Goal: Entertainment & Leisure: Consume media (video, audio)

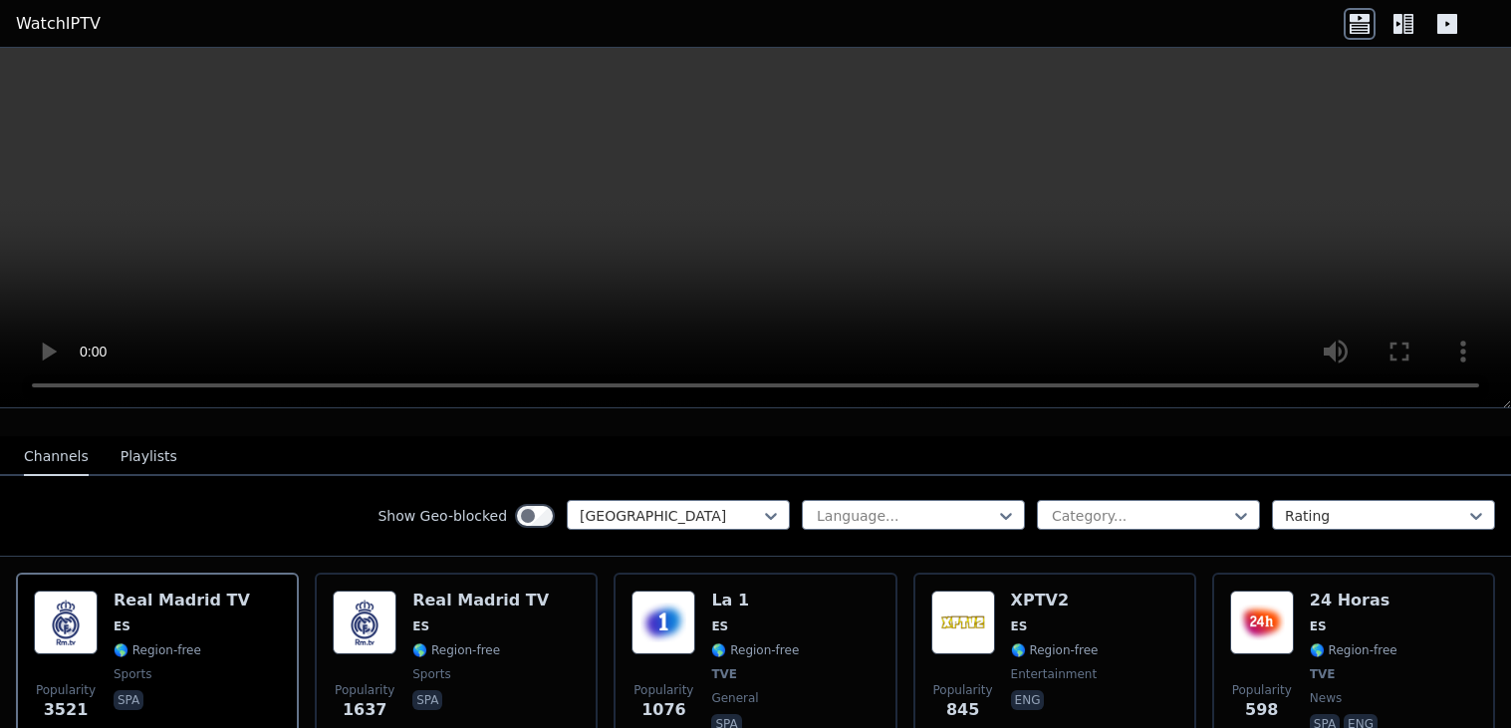
scroll to position [192, 0]
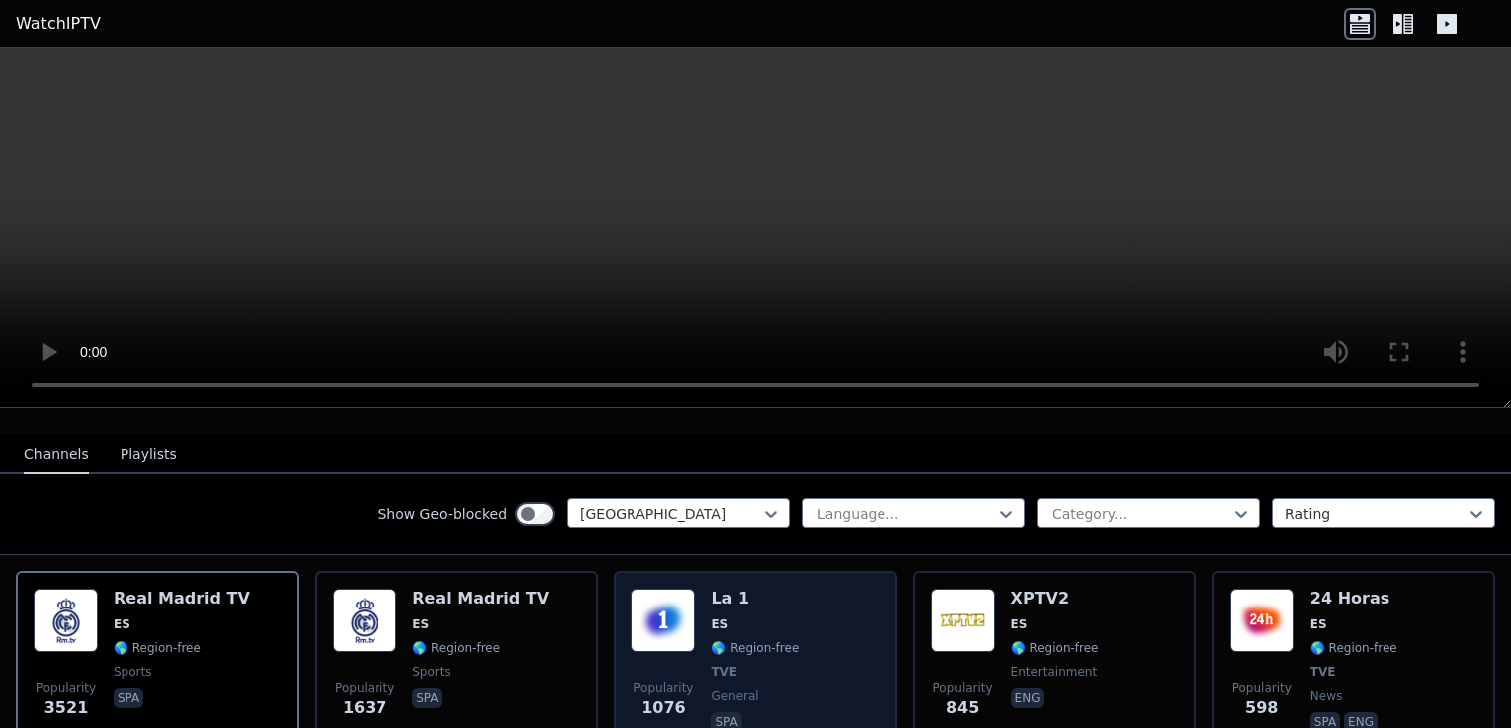
click at [815, 611] on div "Popularity 1076 La 1 ES 🌎 Region-free TVE general spa" at bounding box center [754, 662] width 247 height 147
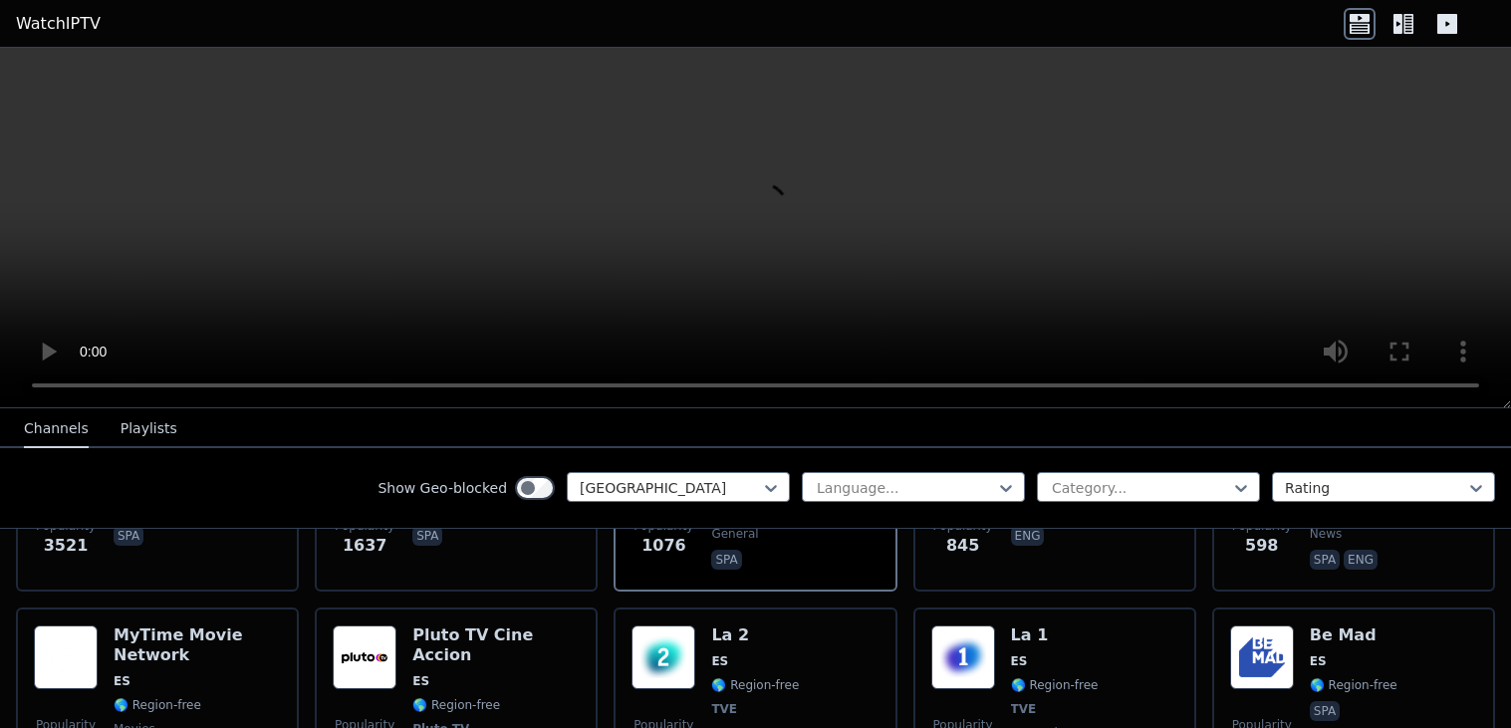
scroll to position [295, 0]
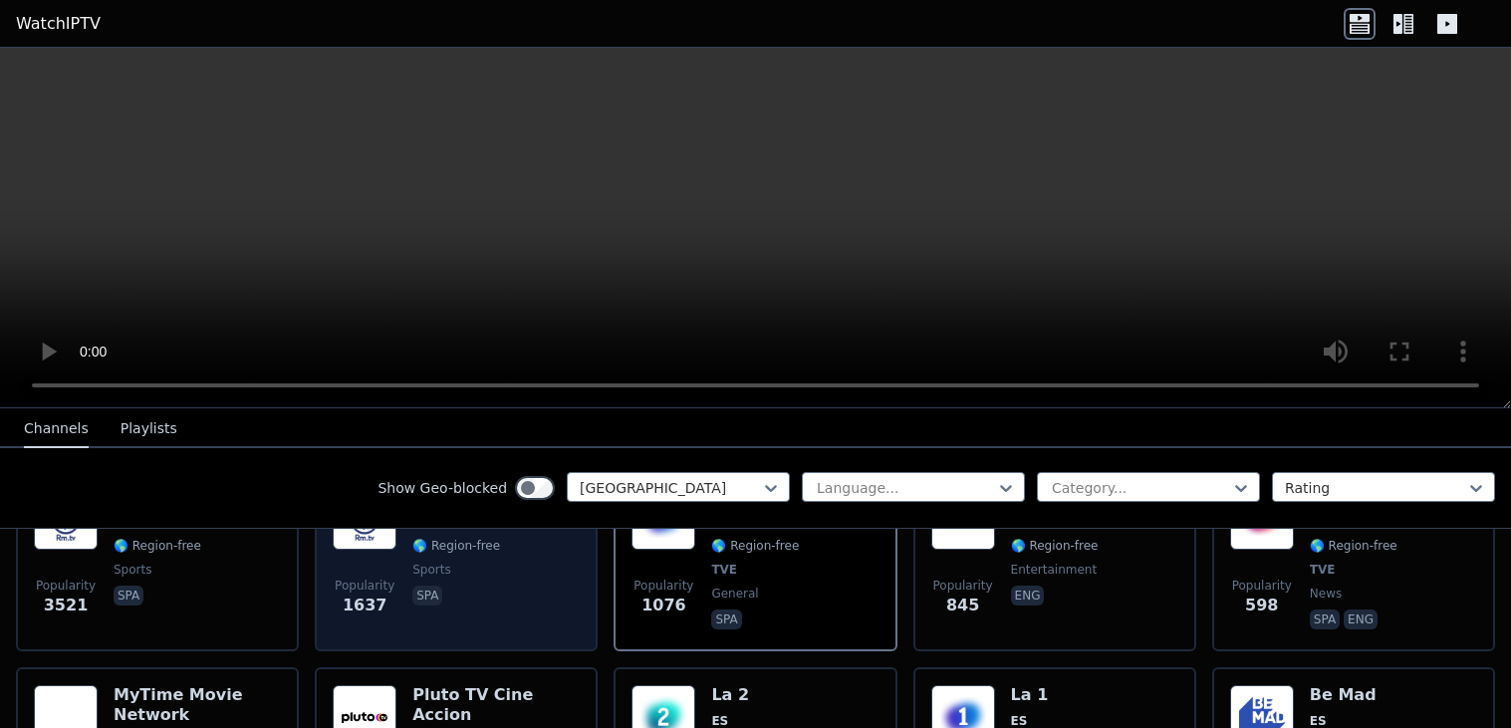
click at [481, 576] on div "Real Madrid TV ES 🌎 Region-free sports spa" at bounding box center [480, 559] width 136 height 147
click at [519, 578] on div "Real Madrid TV ES 🌎 Region-free sports spa" at bounding box center [480, 559] width 136 height 147
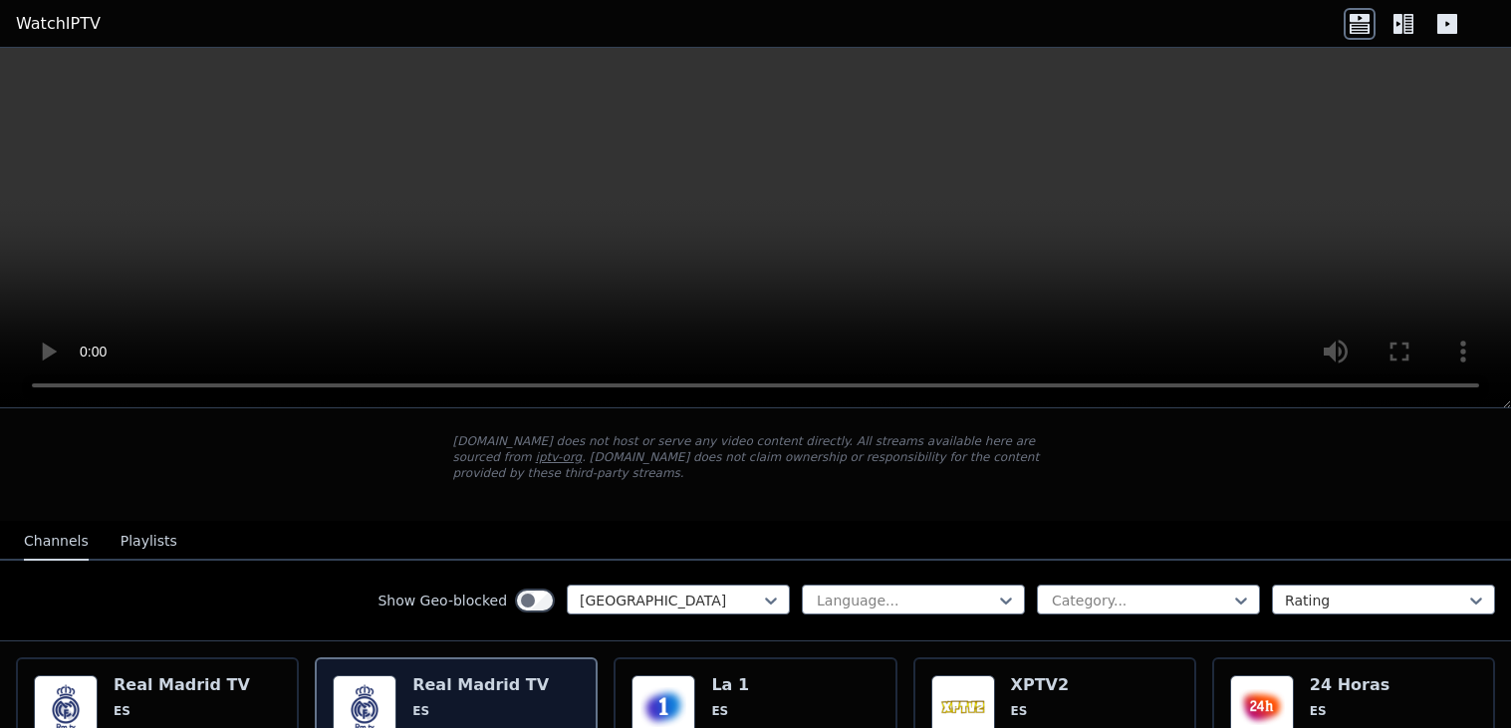
scroll to position [0, 0]
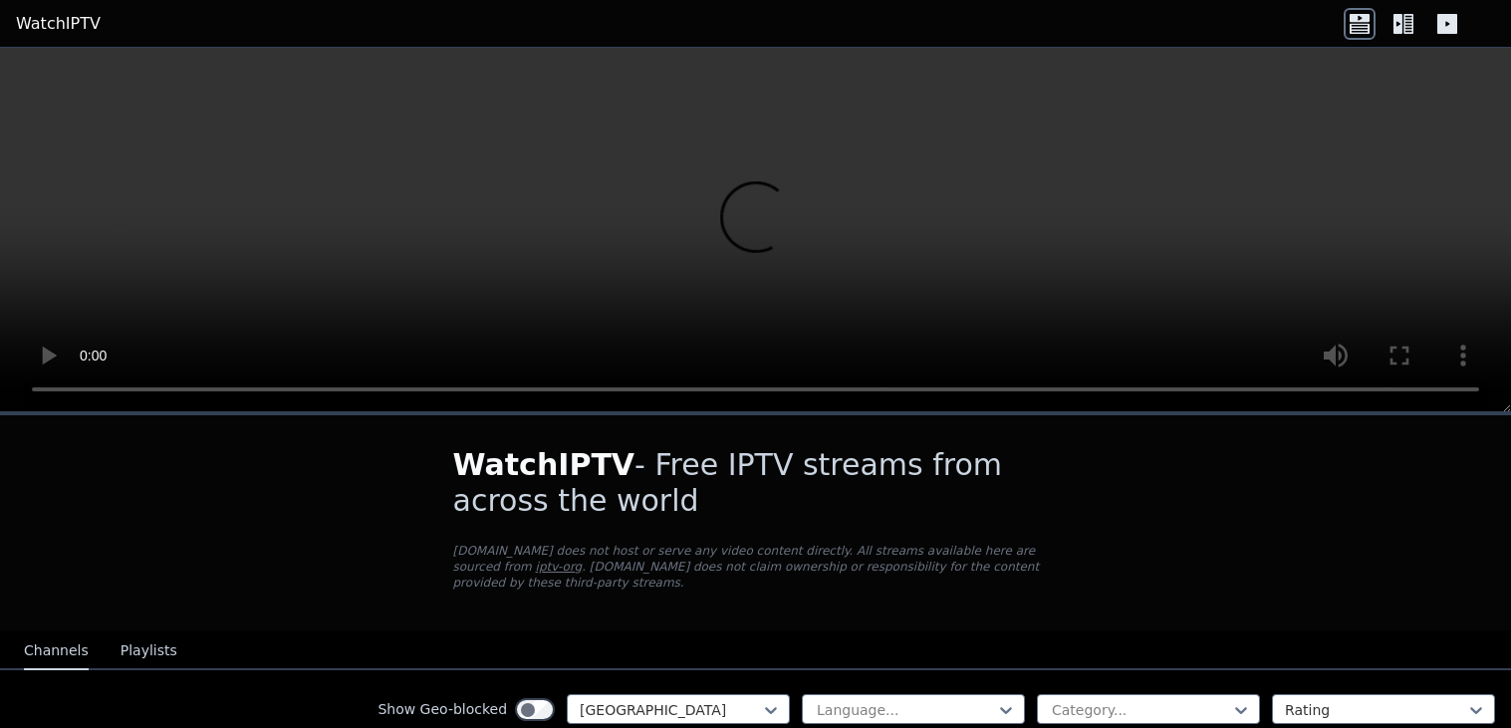
scroll to position [118, 0]
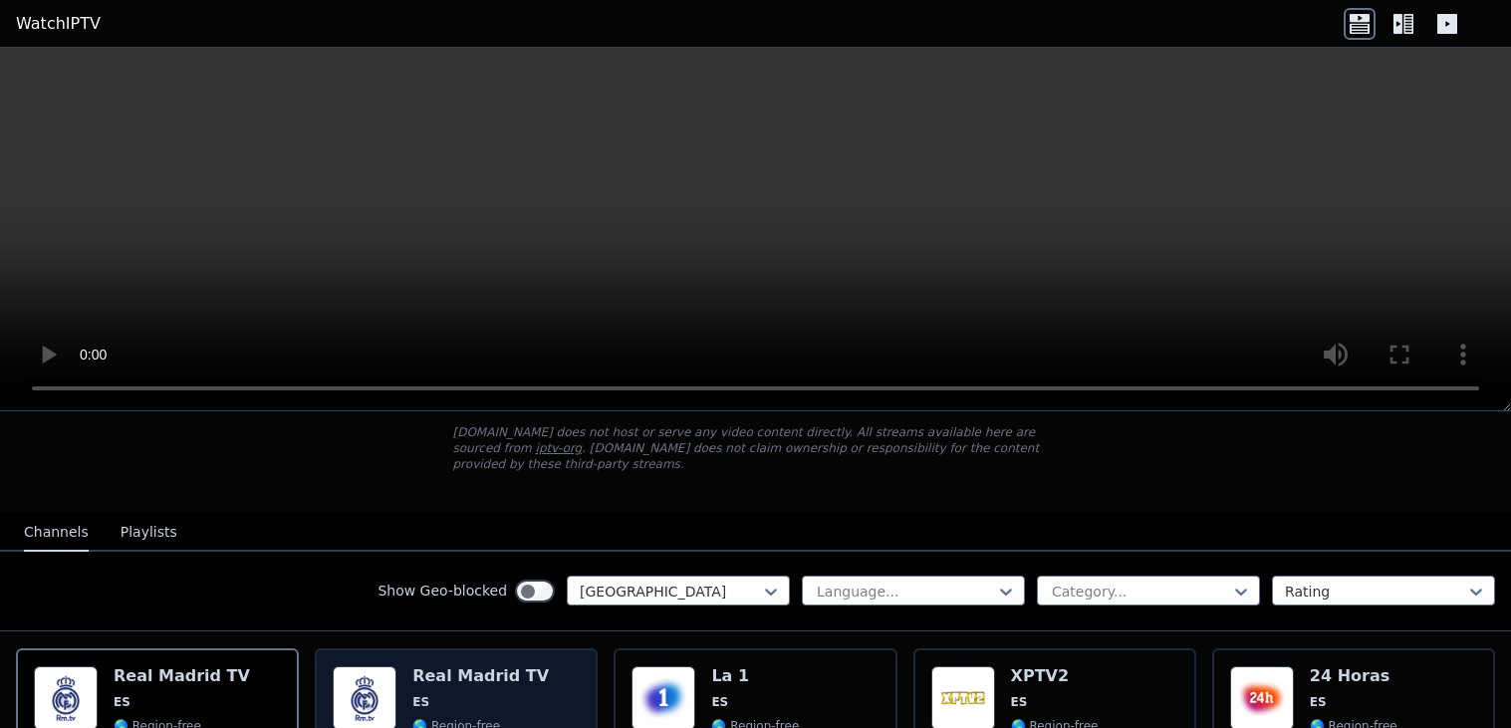
click at [420, 684] on div "Real Madrid TV ES 🌎 Region-free sports spa" at bounding box center [480, 739] width 136 height 147
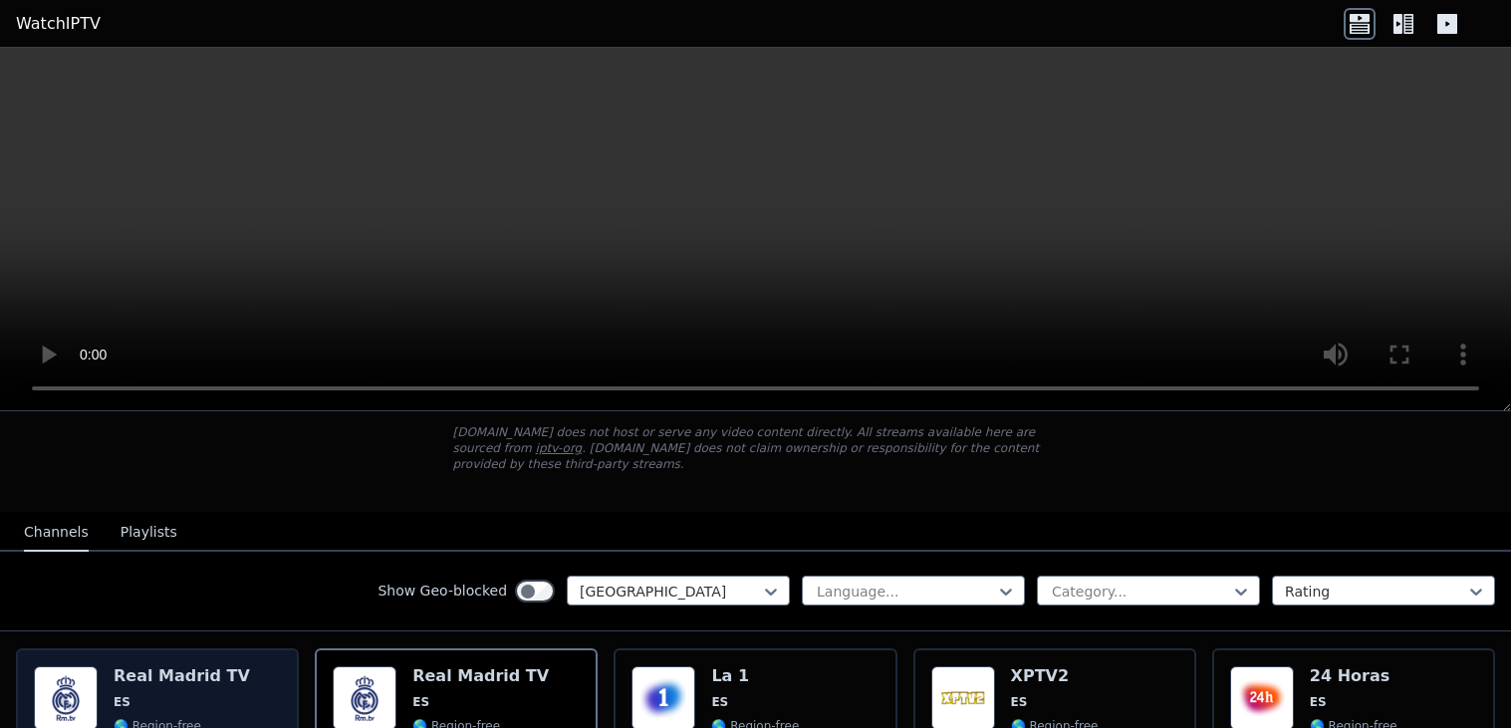
click at [212, 696] on span "ES" at bounding box center [182, 702] width 136 height 16
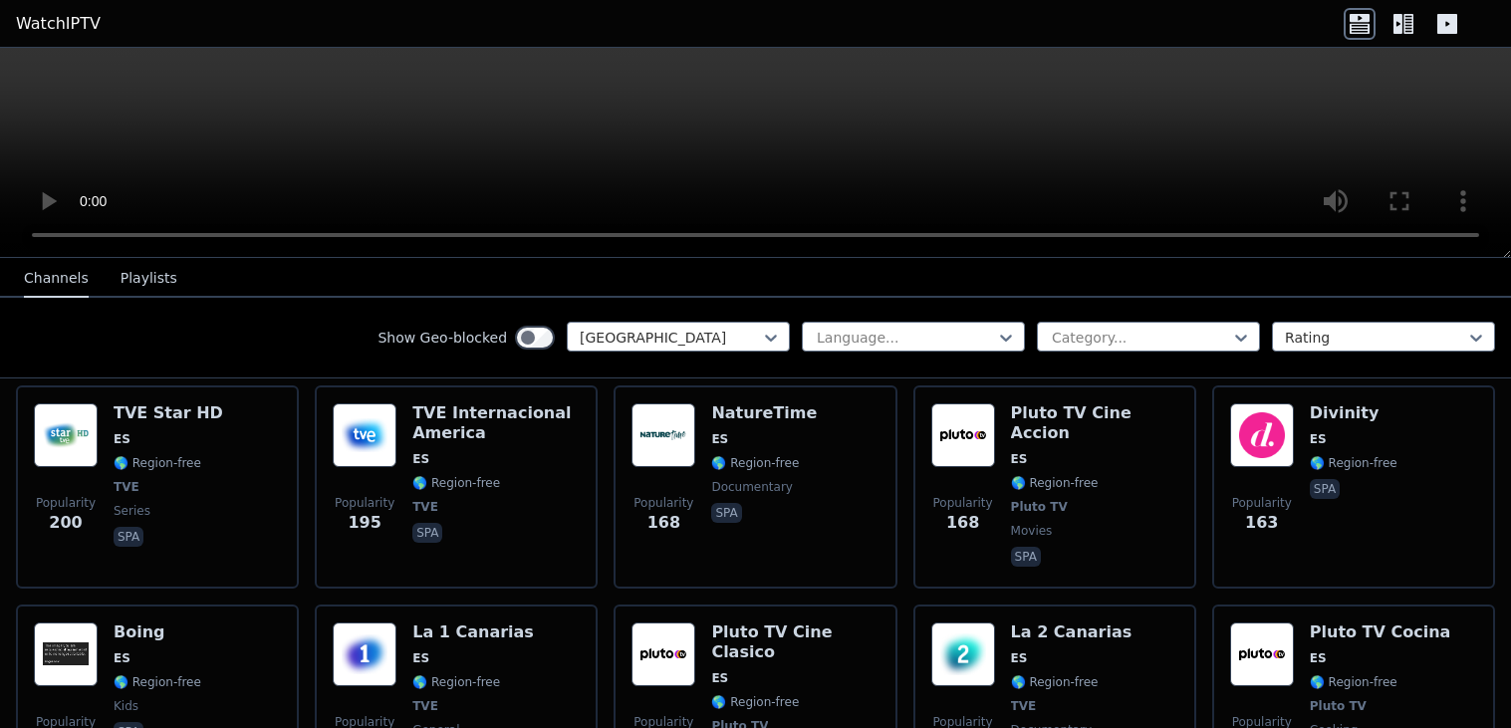
scroll to position [860, 0]
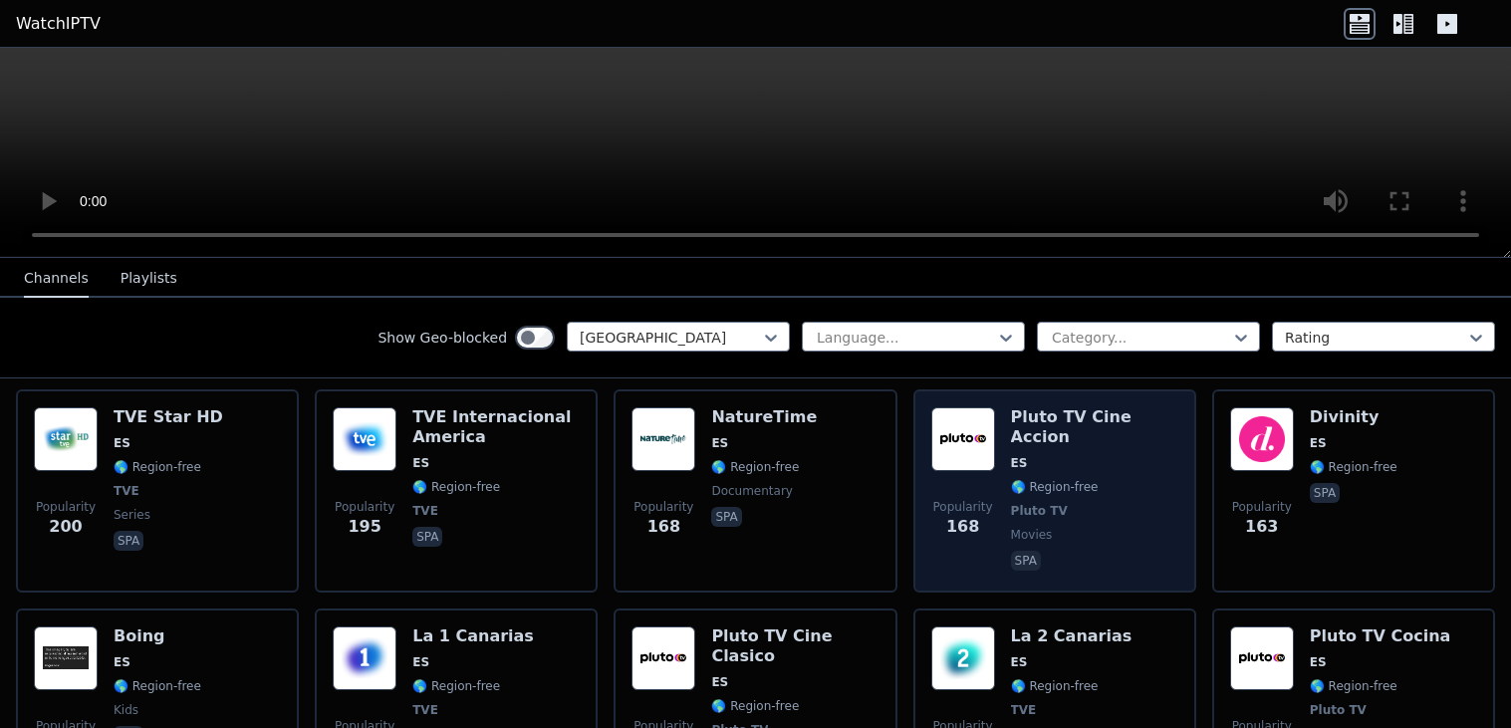
click at [1054, 426] on div "Pluto TV Cine Accion ES 🌎 Region-free Pluto TV movies spa" at bounding box center [1094, 490] width 167 height 167
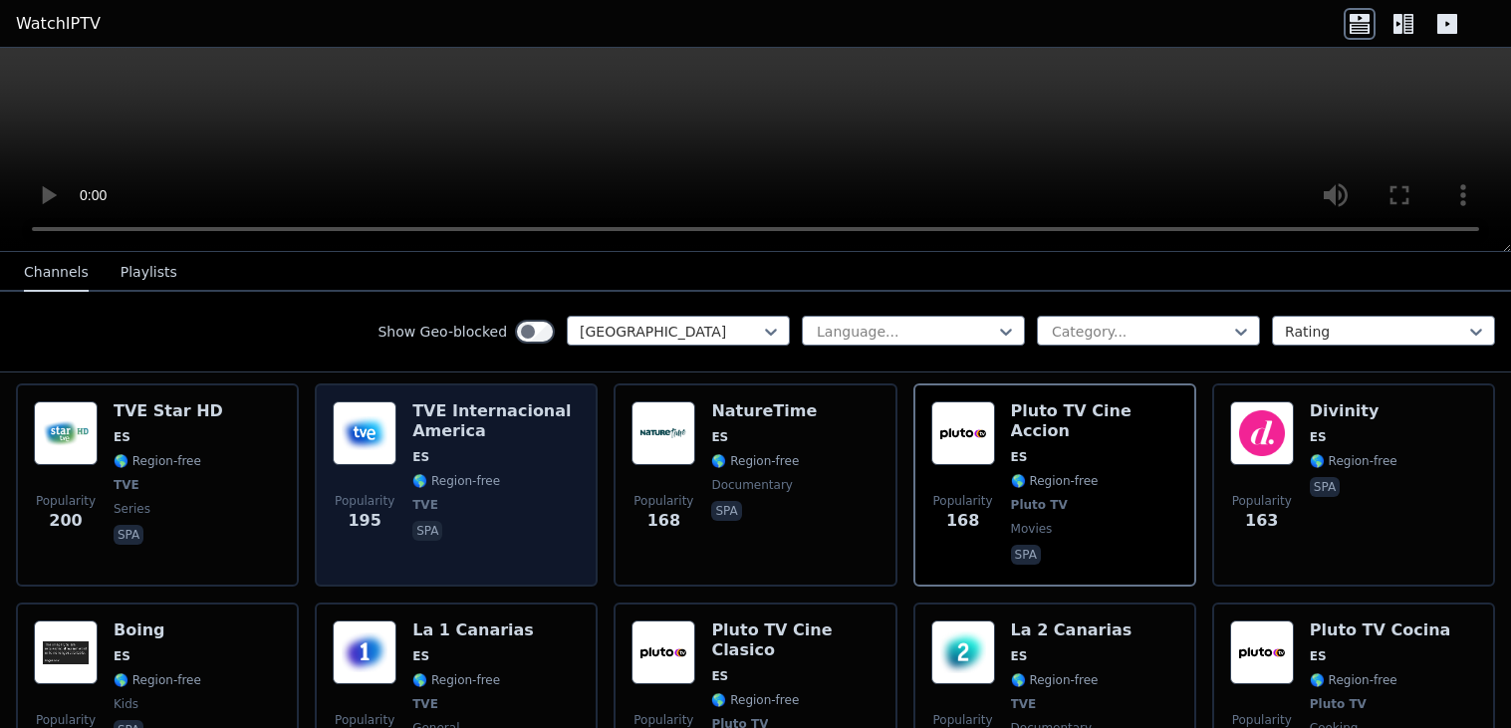
click at [481, 521] on span "spa" at bounding box center [495, 533] width 167 height 24
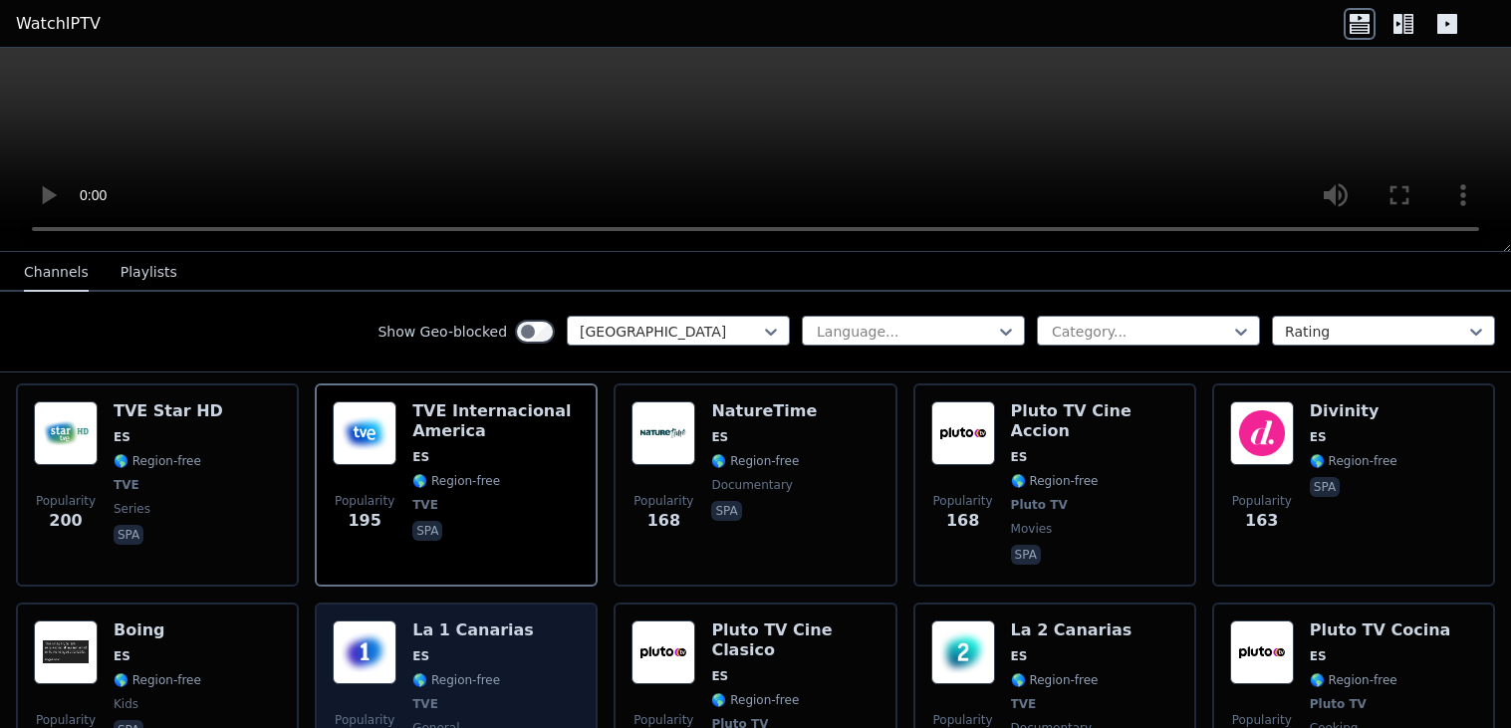
click at [478, 620] on h6 "La 1 Canarias" at bounding box center [472, 630] width 121 height 20
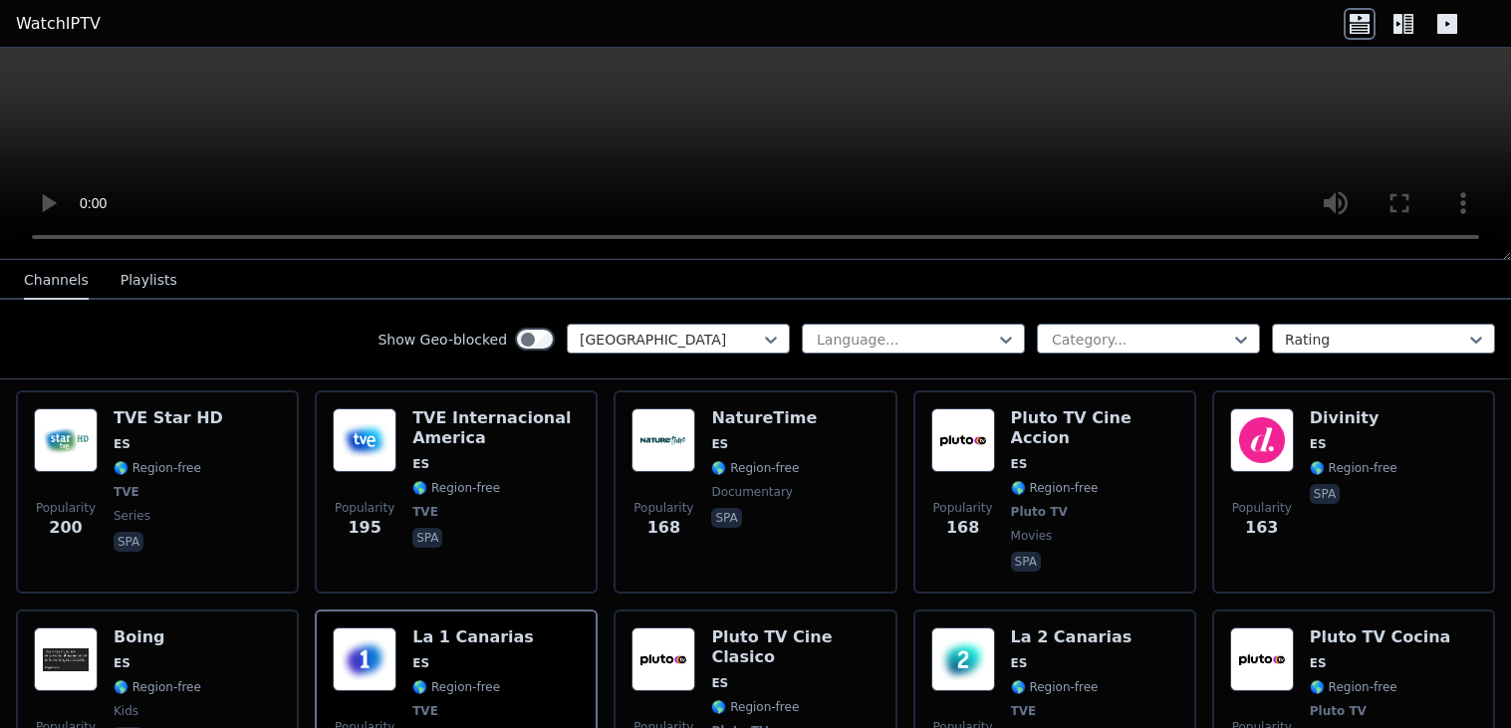
click at [1409, 24] on icon at bounding box center [1403, 24] width 32 height 32
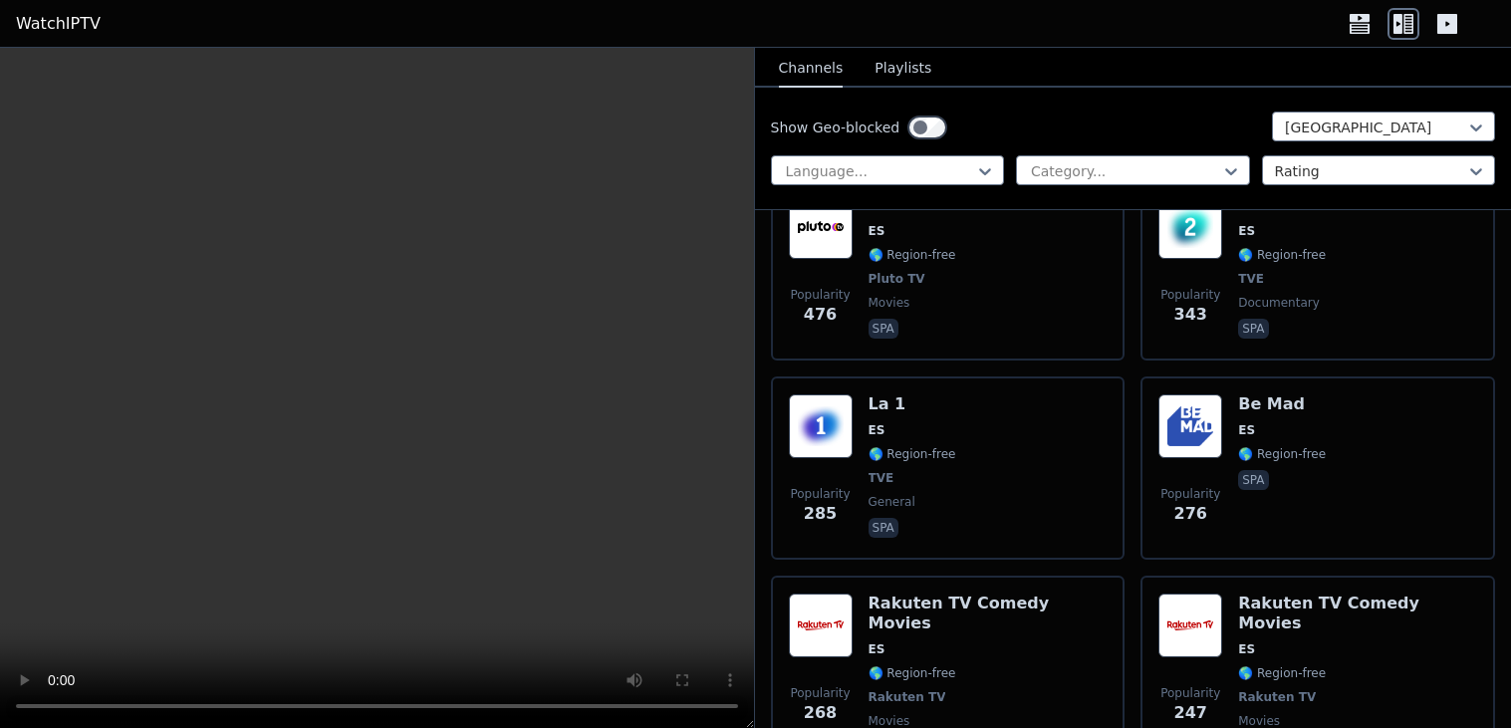
click at [1454, 35] on icon at bounding box center [1447, 24] width 32 height 32
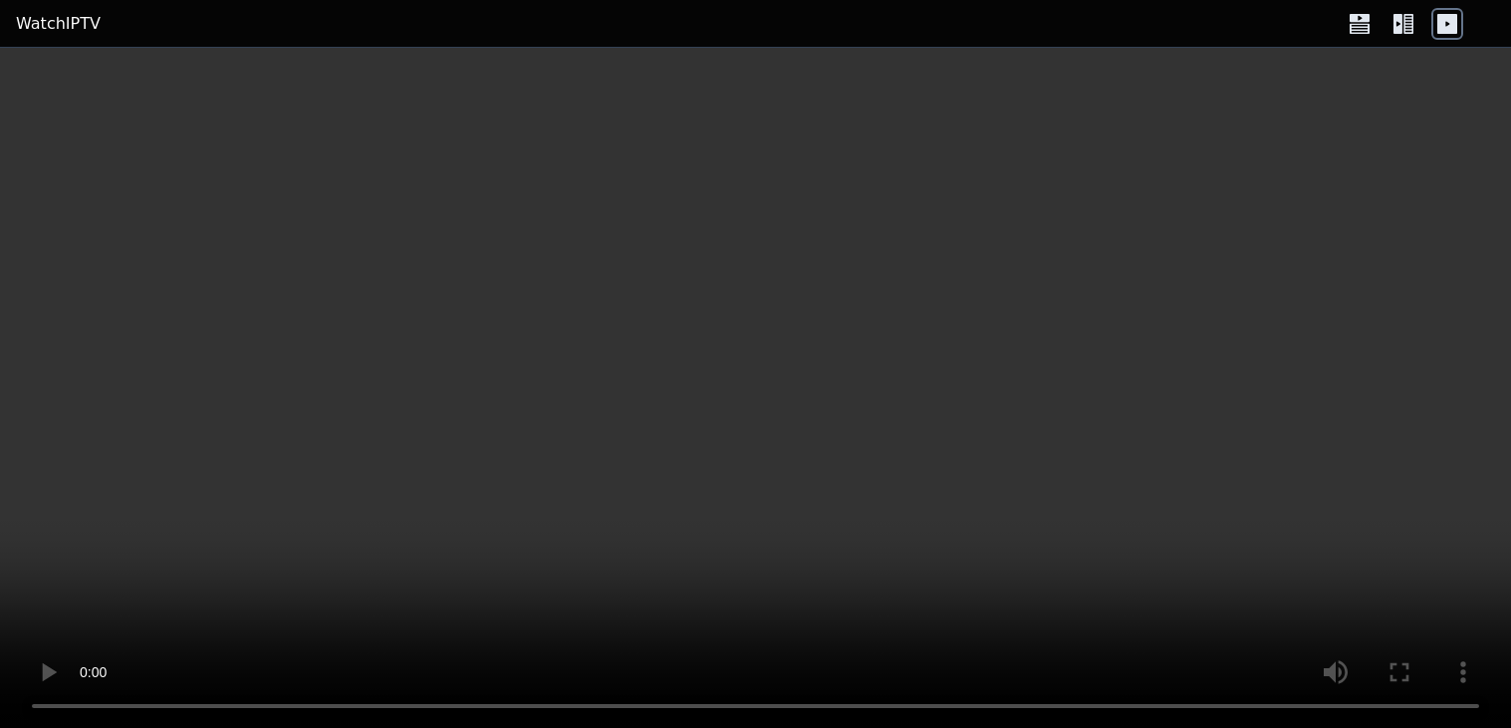
click at [1397, 33] on icon at bounding box center [1397, 24] width 9 height 20
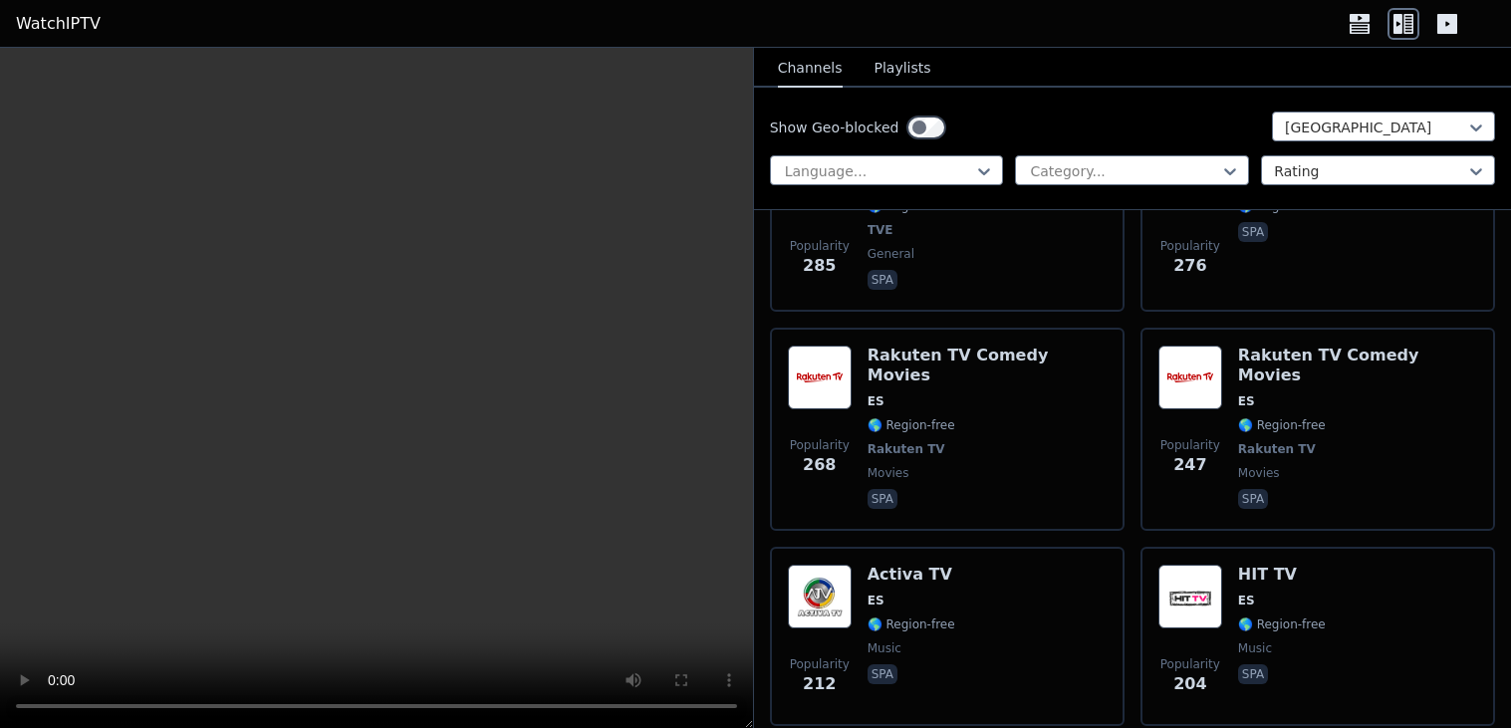
scroll to position [1104, 0]
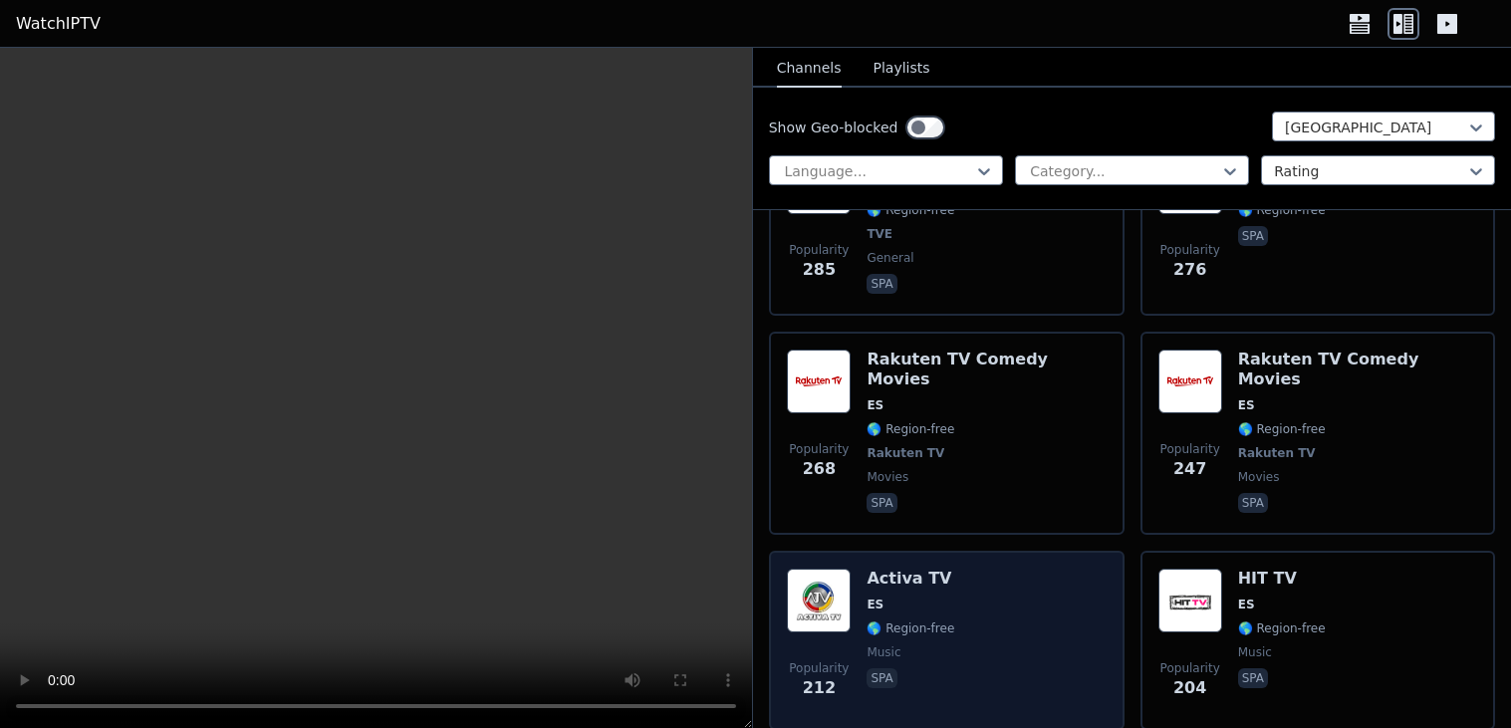
click at [966, 578] on div "Popularity 212 Activa TV ES 🌎 Region-free music spa" at bounding box center [946, 640] width 319 height 143
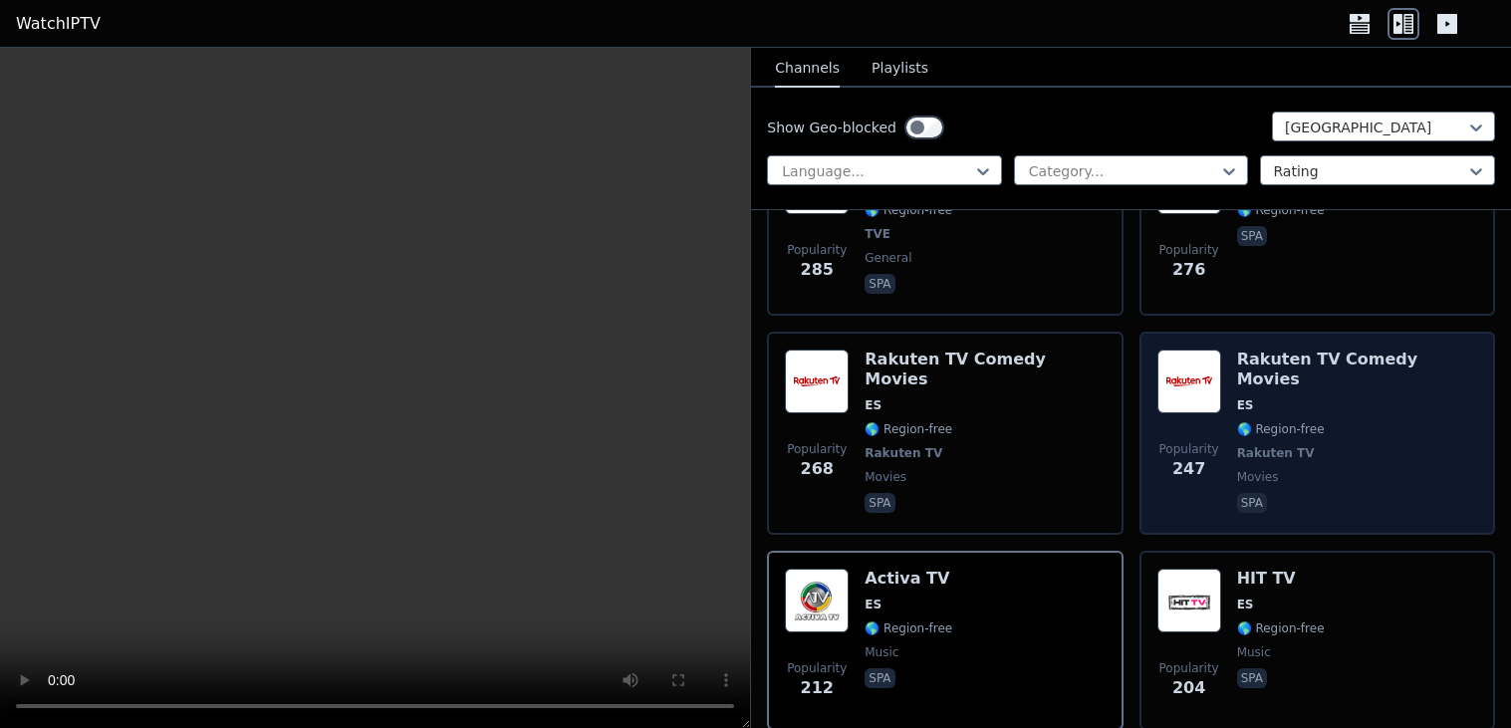
click at [1248, 384] on div "Rakuten TV Comedy Movies ES 🌎 Region-free Rakuten TV movies spa" at bounding box center [1357, 433] width 240 height 167
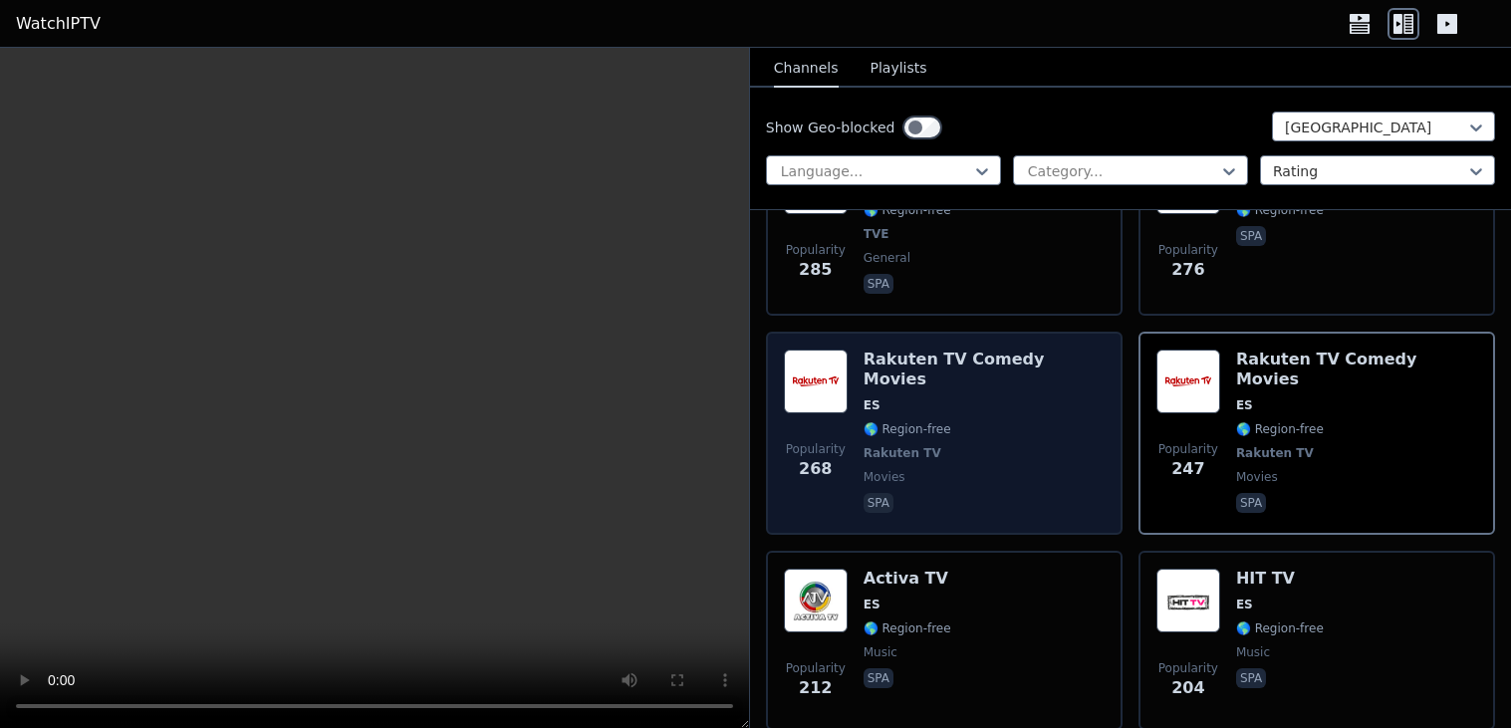
click at [975, 397] on span "ES" at bounding box center [983, 405] width 241 height 16
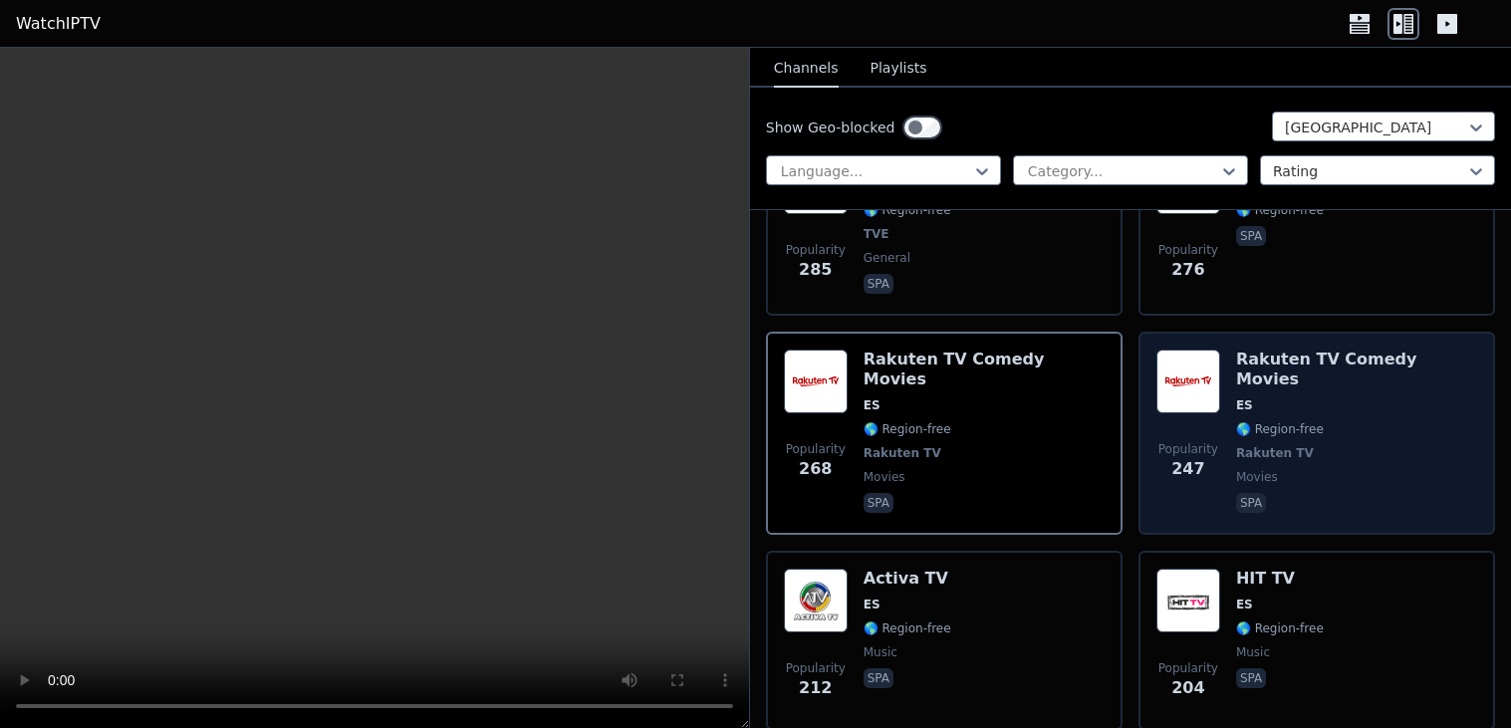
click at [1465, 404] on div "Popularity 247 Rakuten TV Comedy Movies ES 🌎 Region-free Rakuten TV movies spa" at bounding box center [1316, 433] width 321 height 167
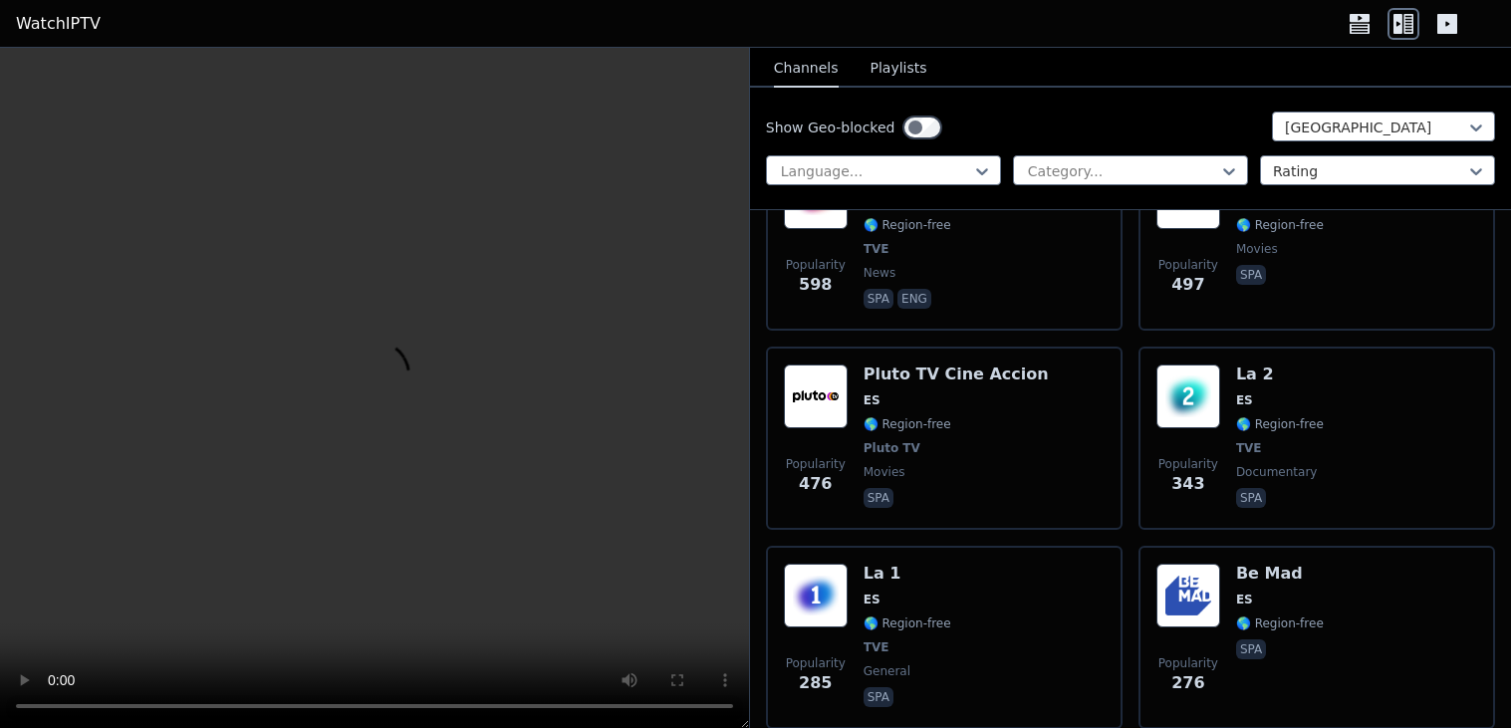
scroll to position [689, 0]
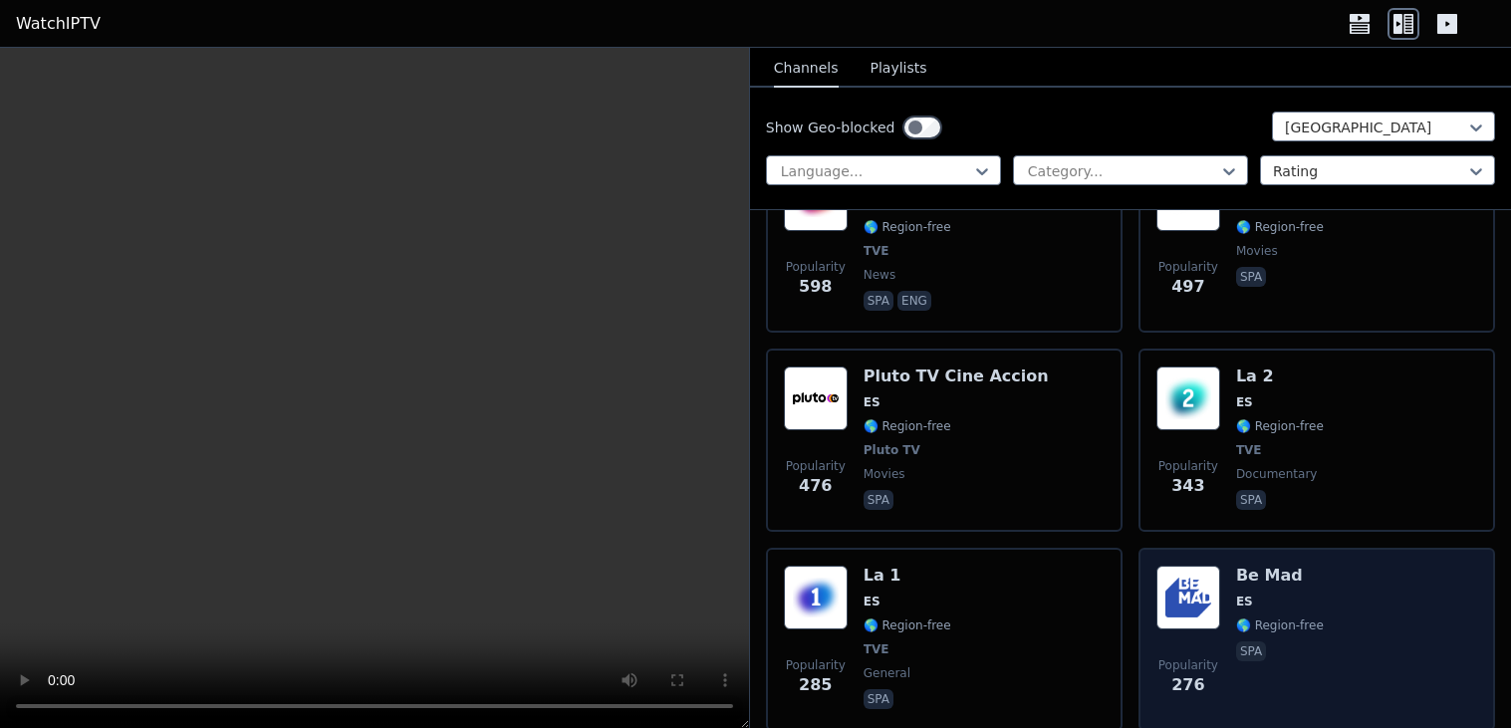
click at [1361, 566] on div "Popularity 276 Be Mad ES 🌎 Region-free spa" at bounding box center [1316, 639] width 321 height 147
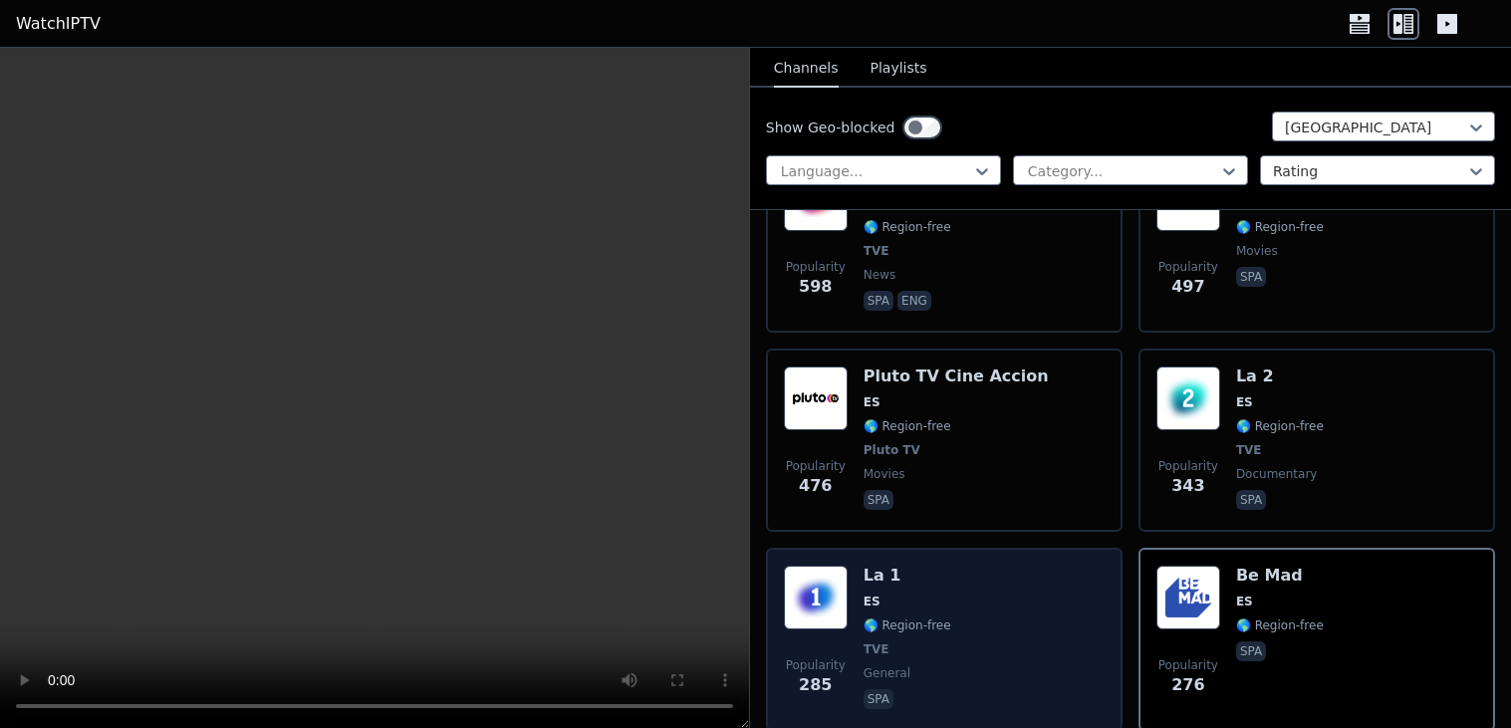
click at [1118, 559] on div "Popularity 285 La 1 ES 🌎 Region-free TVE general spa" at bounding box center [944, 639] width 356 height 183
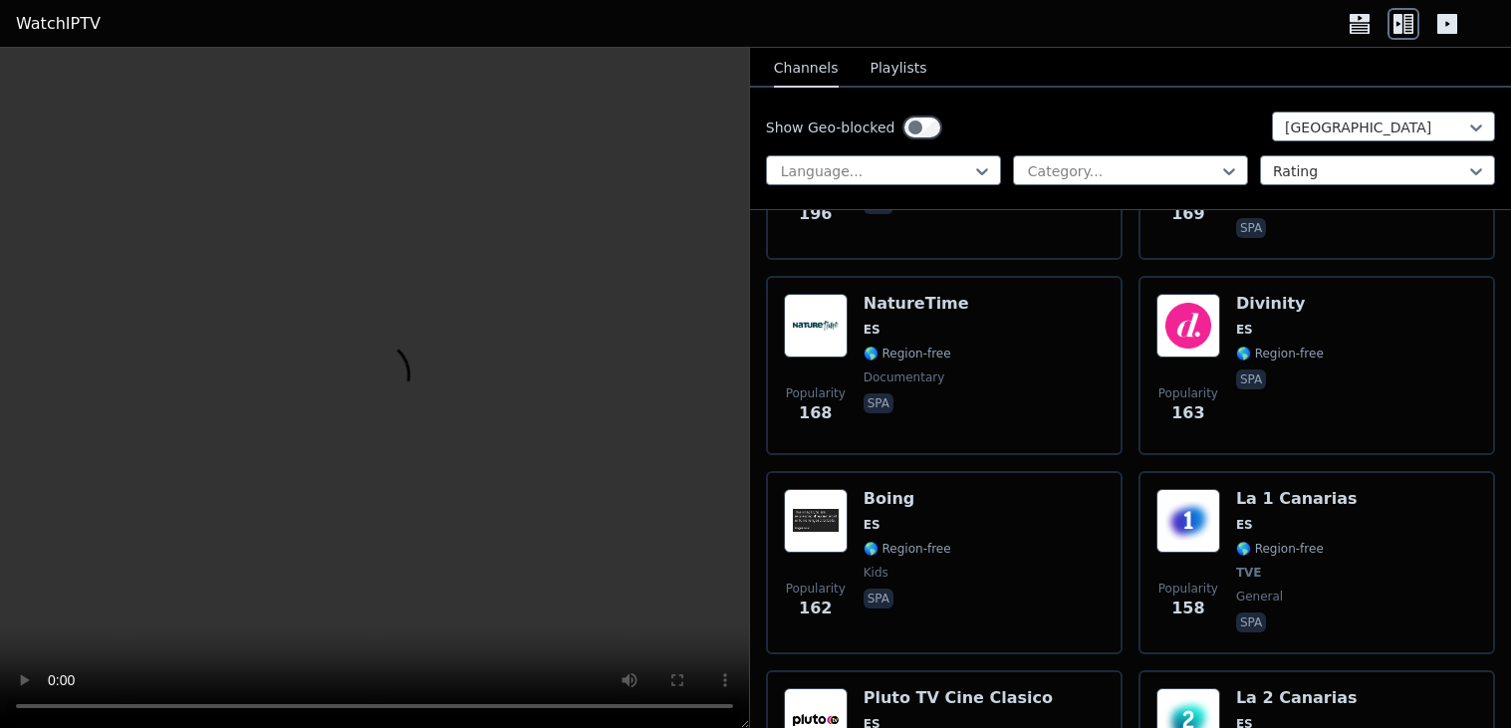
scroll to position [1998, 0]
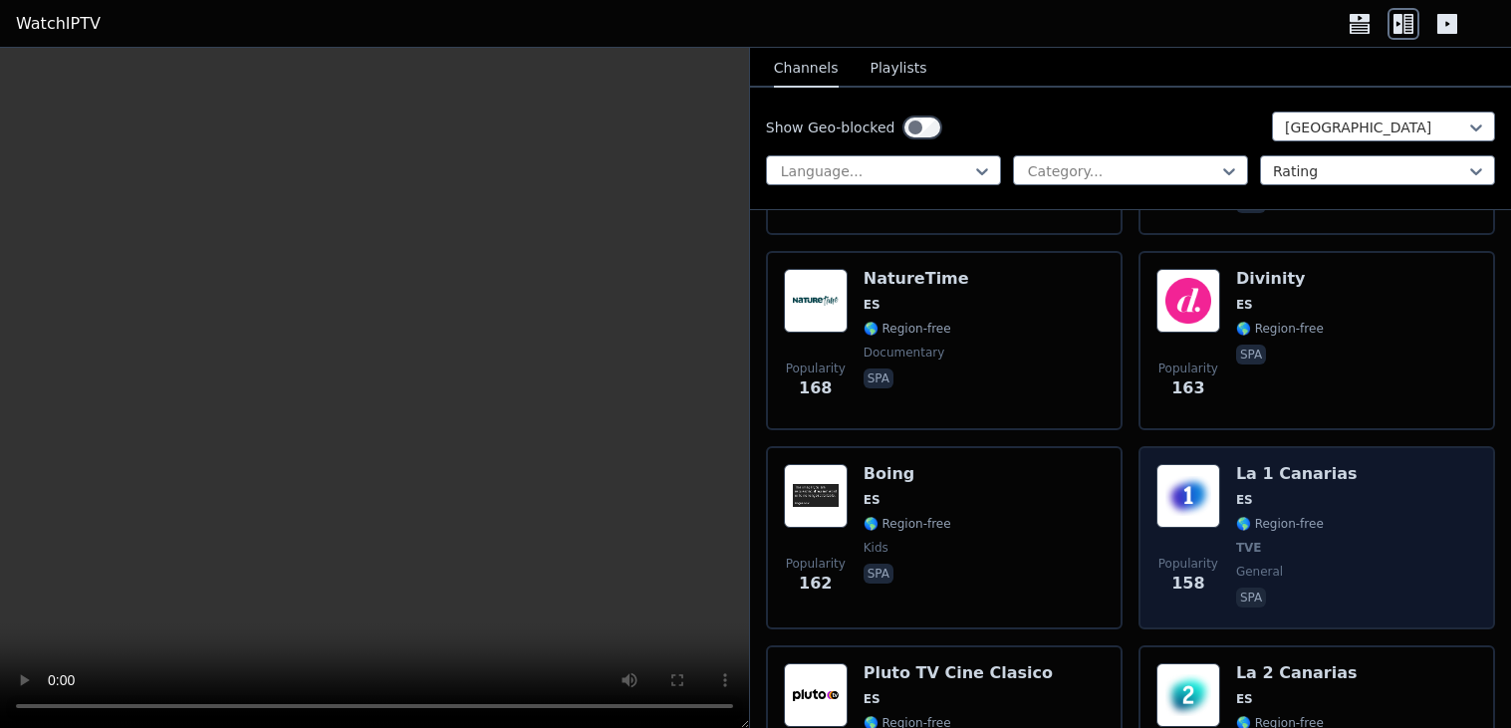
click at [1384, 464] on div "Popularity 158 La 1 Canarias ES 🌎 Region-free TVE general spa" at bounding box center [1316, 537] width 321 height 147
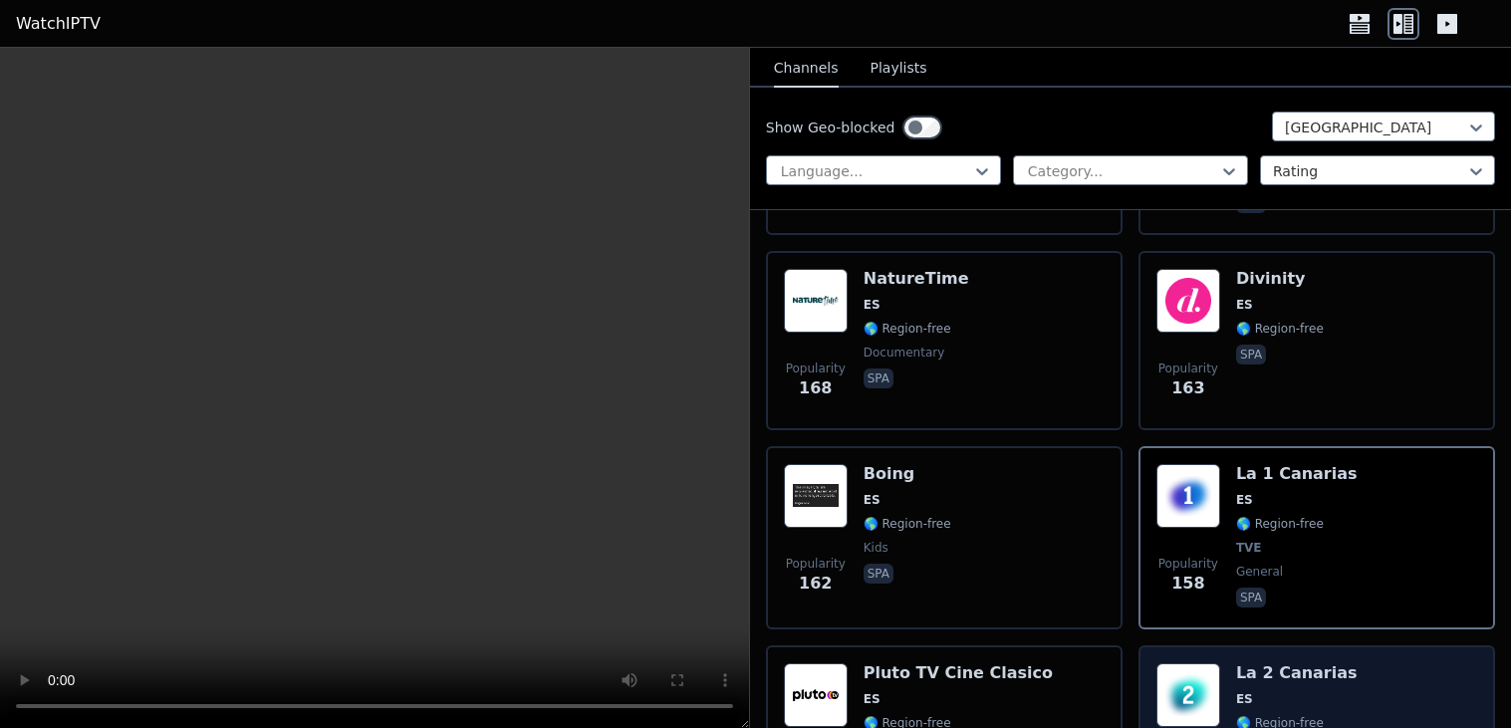
click at [1346, 663] on div "Popularity 151 La 2 Canarias ES 🌎 Region-free TVE documentary spa" at bounding box center [1316, 736] width 321 height 147
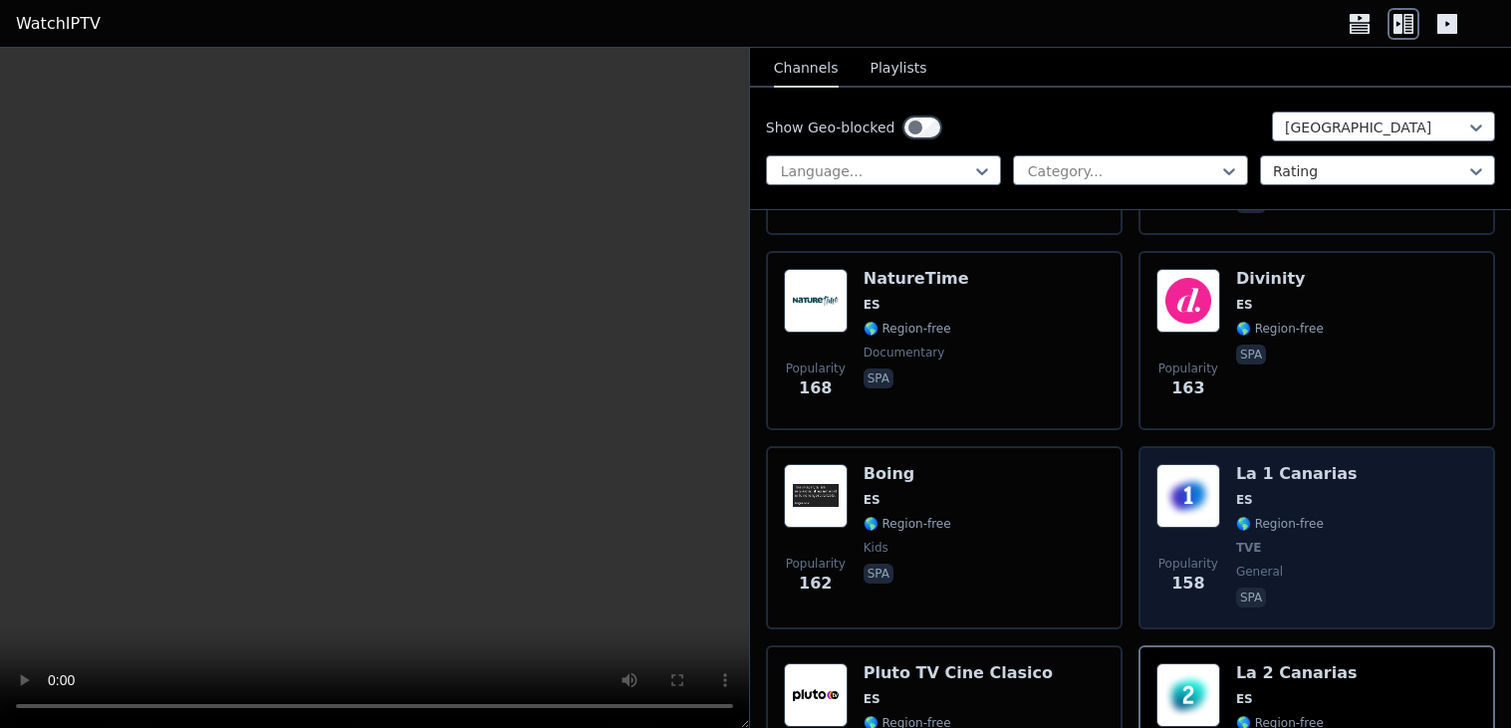
click at [1425, 471] on div "Popularity 158 La 1 Canarias ES 🌎 Region-free TVE general spa" at bounding box center [1316, 537] width 321 height 147
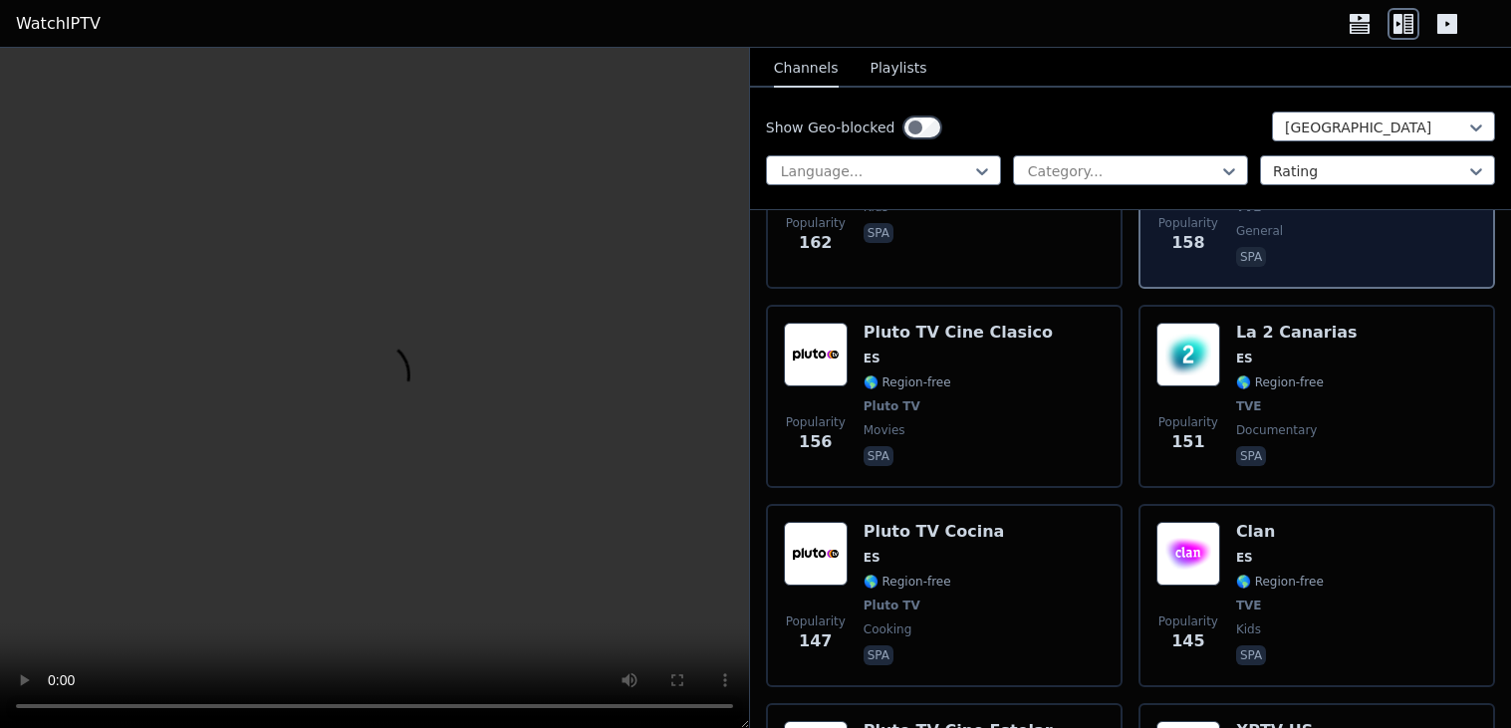
scroll to position [2342, 0]
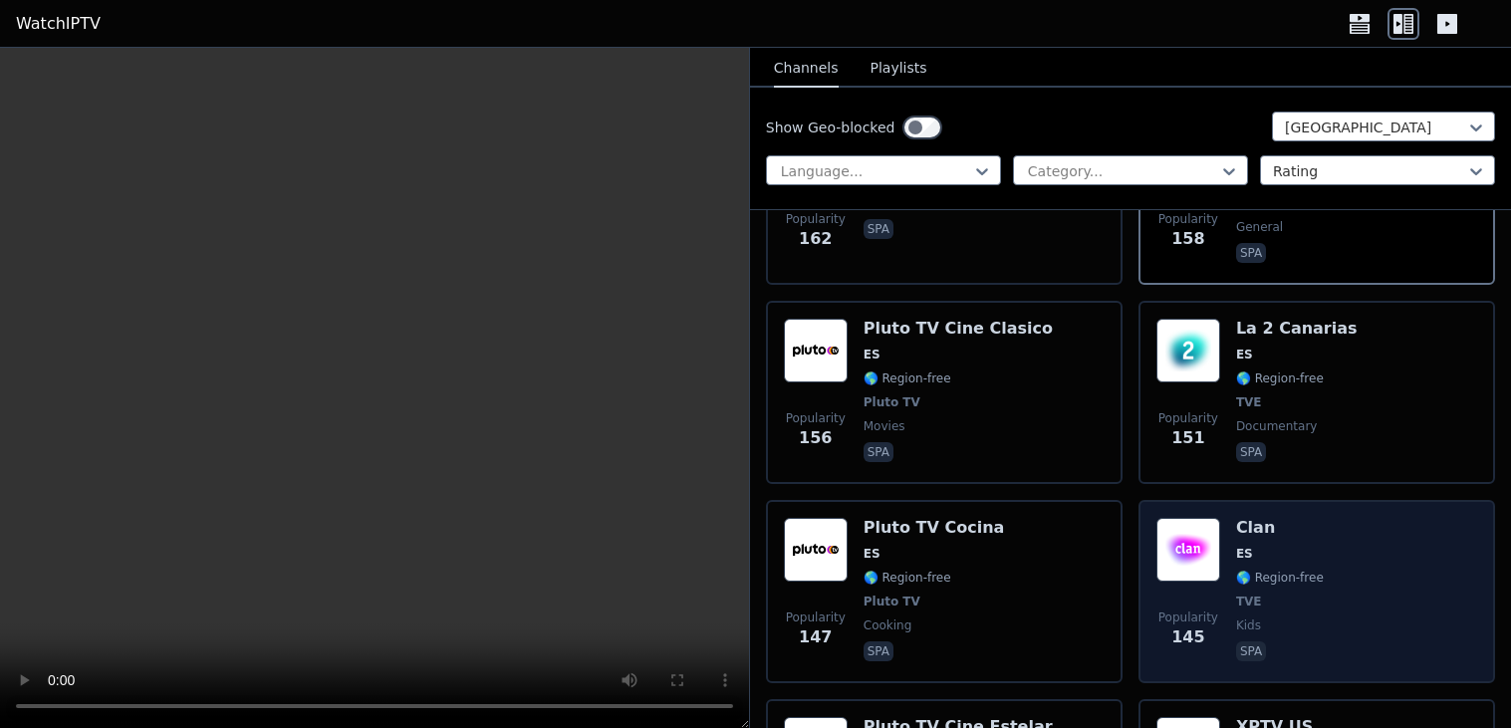
click at [1153, 515] on div "Popularity 145 Clan ES 🌎 Region-free TVE kids spa" at bounding box center [1316, 591] width 356 height 183
click at [1381, 518] on div "Popularity 145 Clan ES 🌎 Region-free TVE kids spa" at bounding box center [1316, 591] width 321 height 147
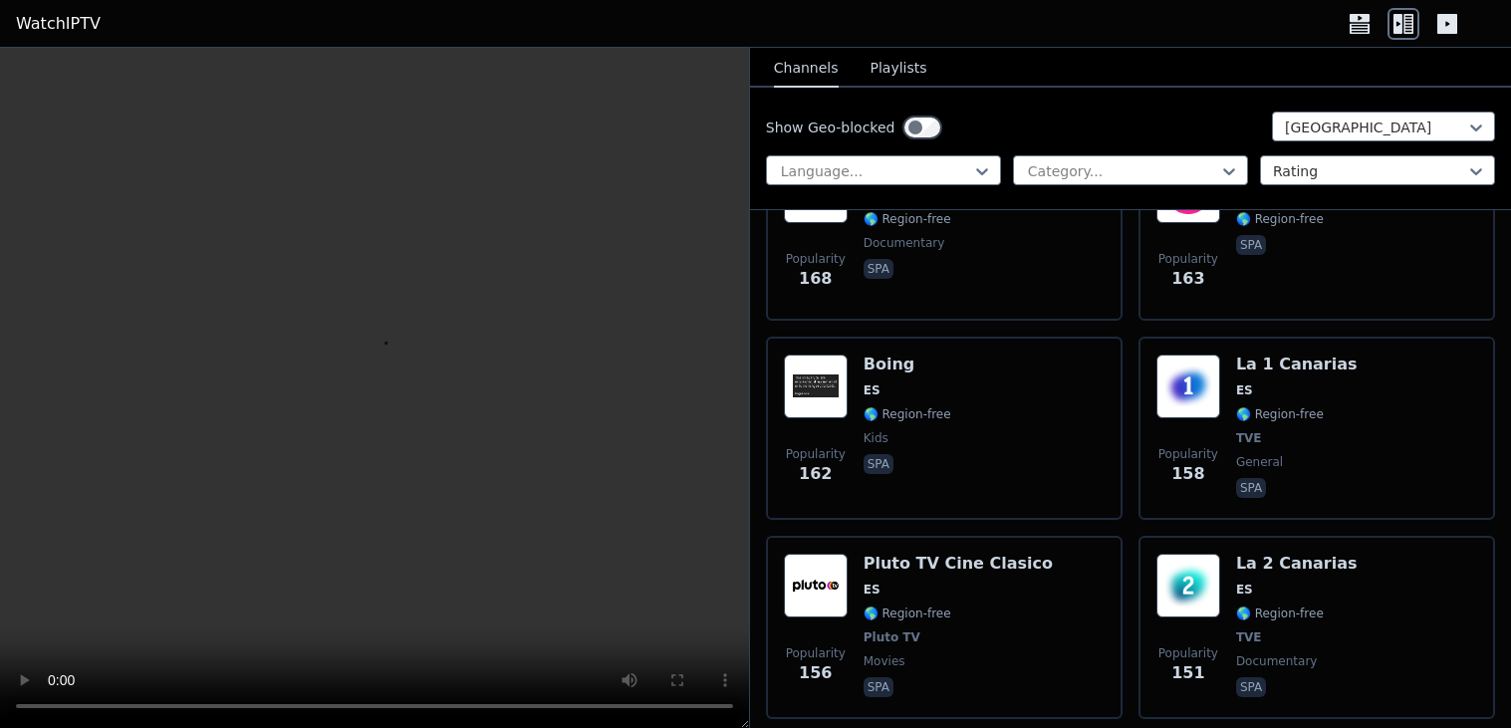
scroll to position [2142, 0]
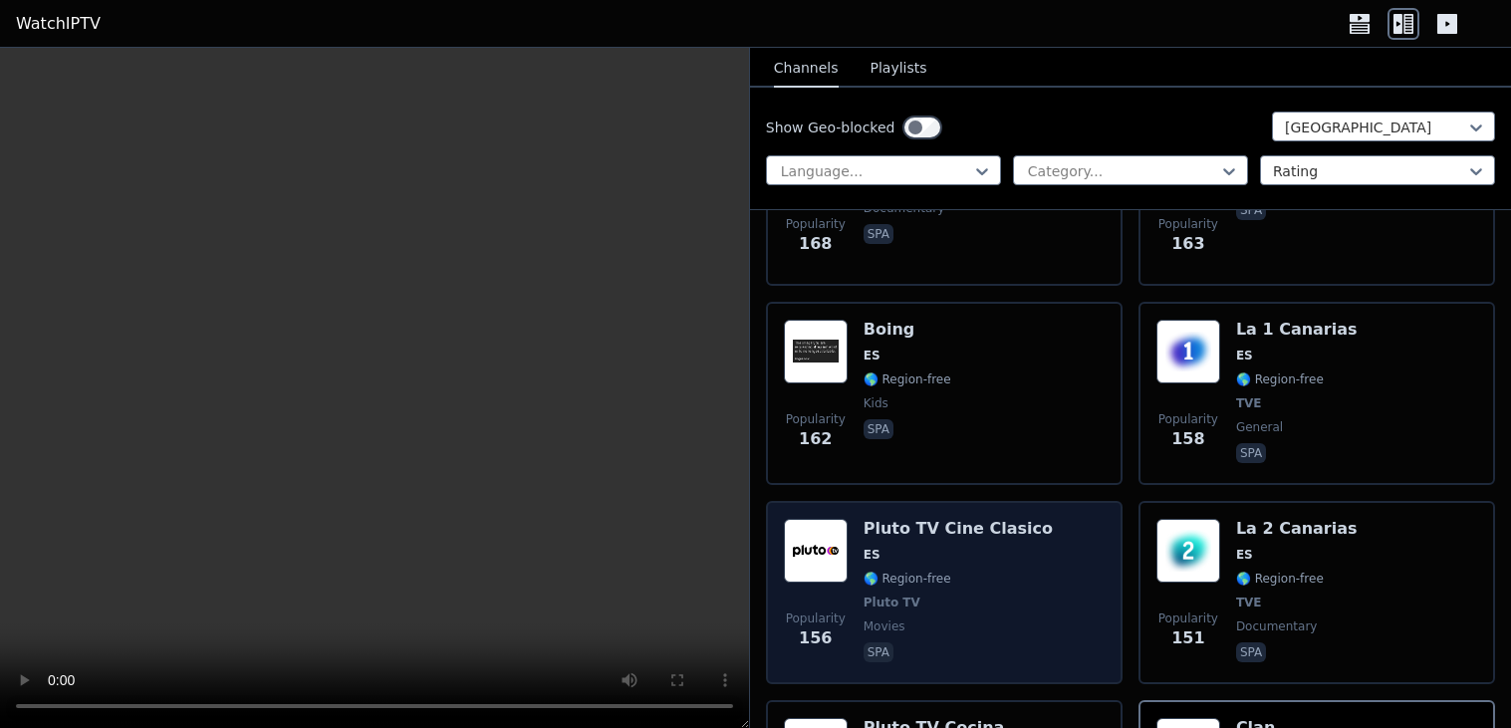
click at [1113, 535] on div "Popularity 156 Pluto TV Cine Clasico ES 🌎 Region-free Pluto TV movies spa" at bounding box center [944, 592] width 356 height 183
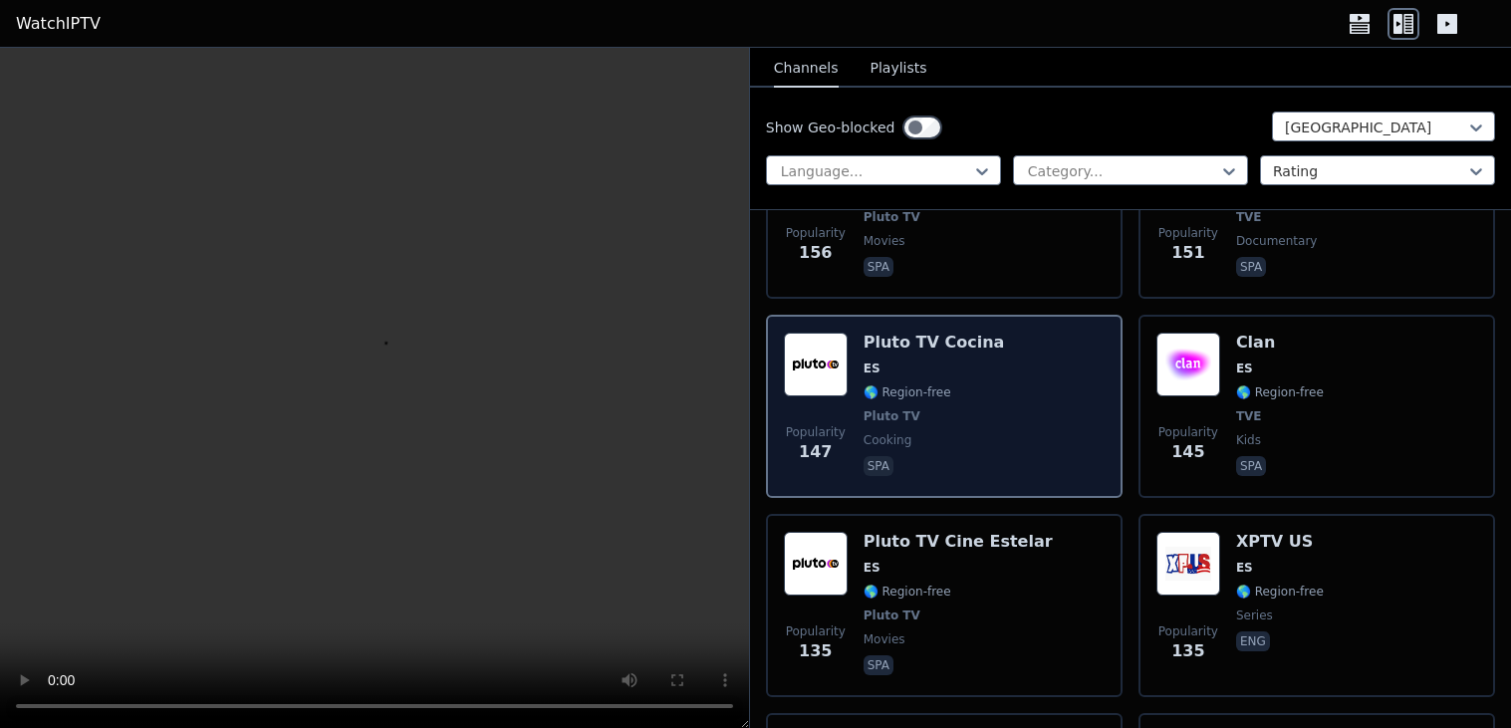
scroll to position [2535, 0]
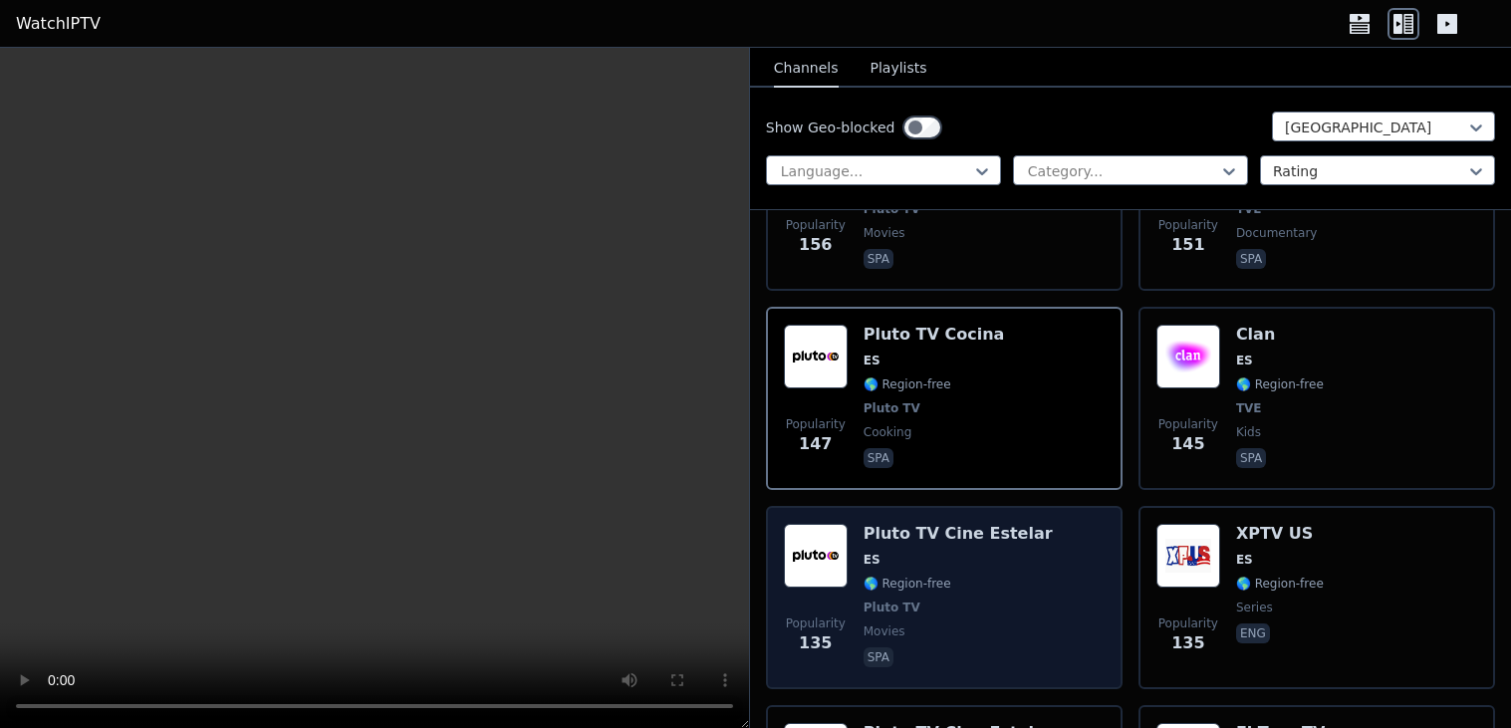
click at [1101, 549] on div "Popularity 135 Pluto TV Cine Estelar ES 🌎 Region-free Pluto TV movies spa" at bounding box center [944, 597] width 321 height 147
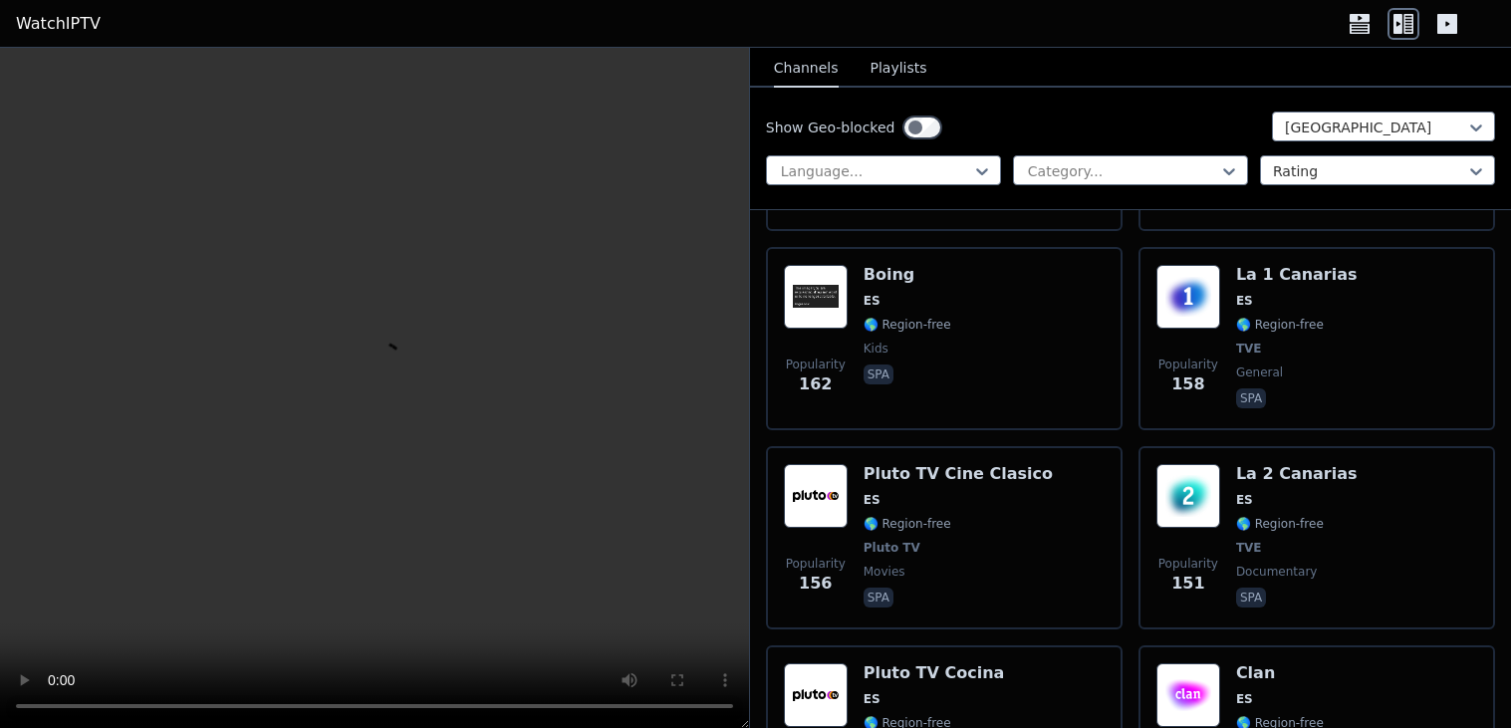
scroll to position [2195, 0]
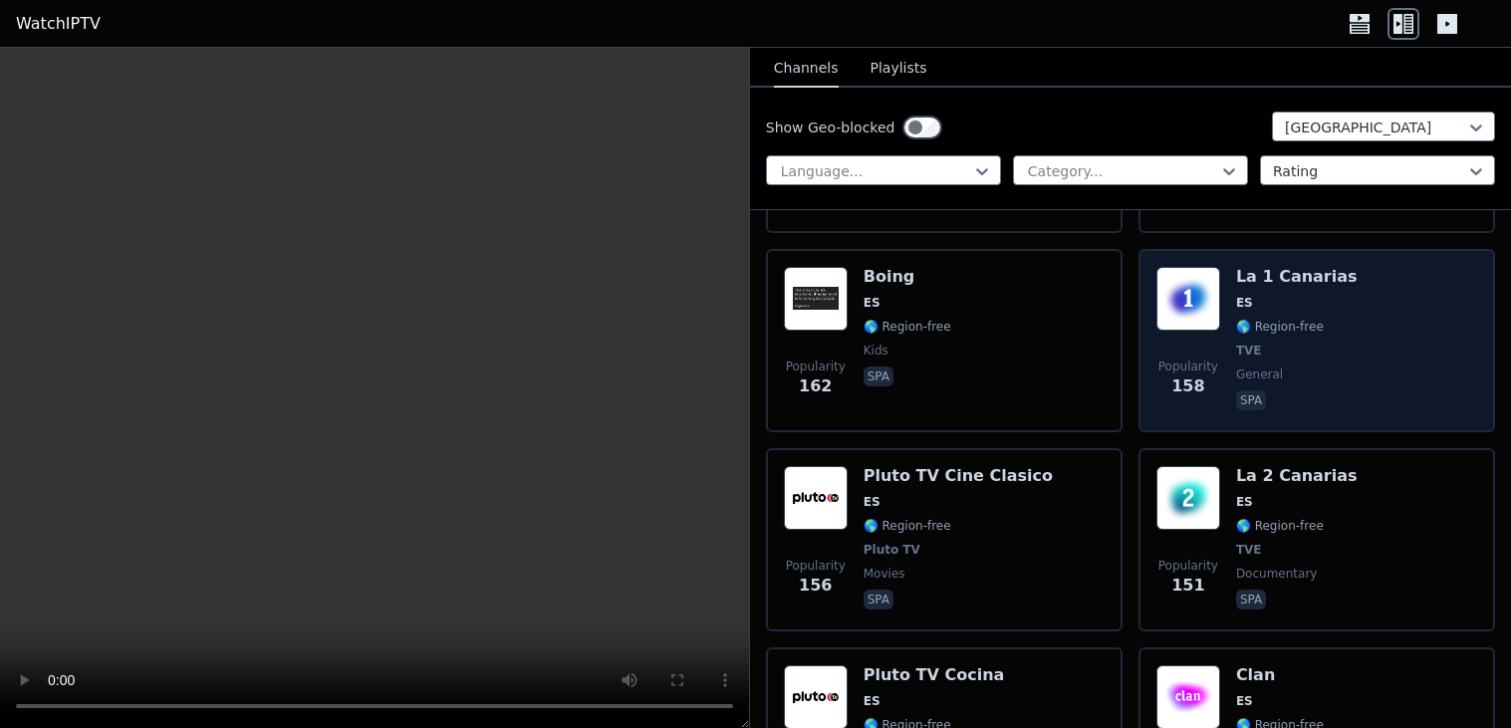
click at [1434, 344] on div "Popularity 158 La 1 Canarias ES 🌎 Region-free TVE general spa" at bounding box center [1316, 340] width 321 height 147
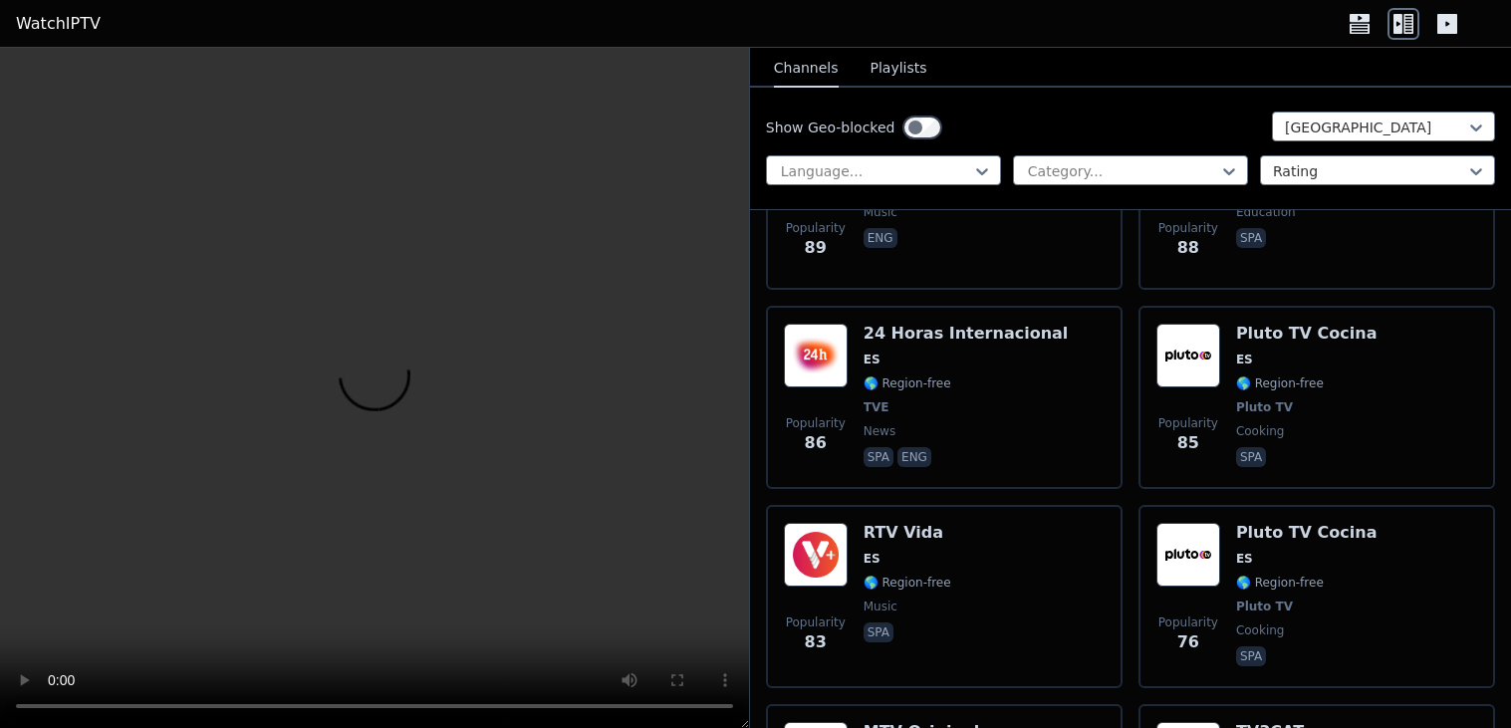
scroll to position [3740, 0]
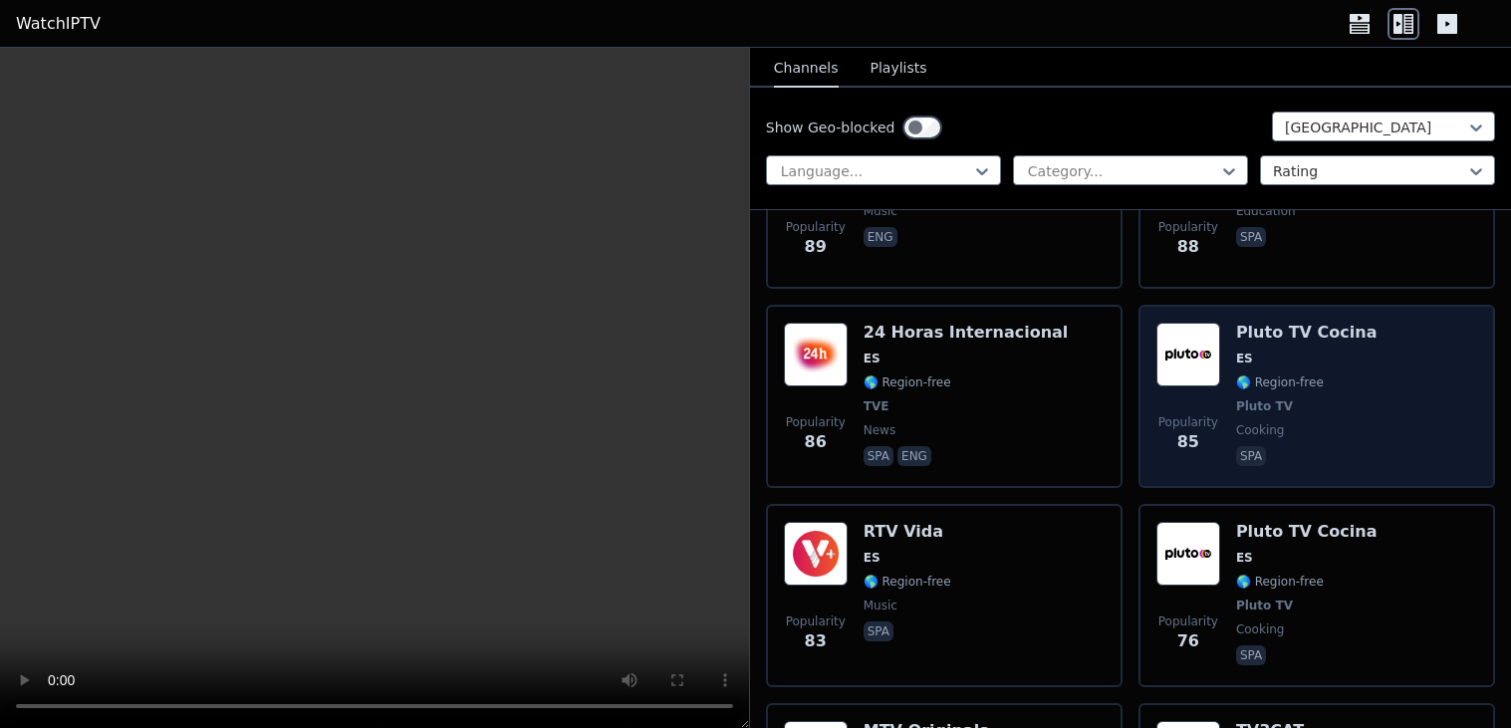
click at [1477, 361] on div "Popularity 85 Pluto TV Cocina ES 🌎 Region-free Pluto TV cooking spa" at bounding box center [1316, 396] width 321 height 147
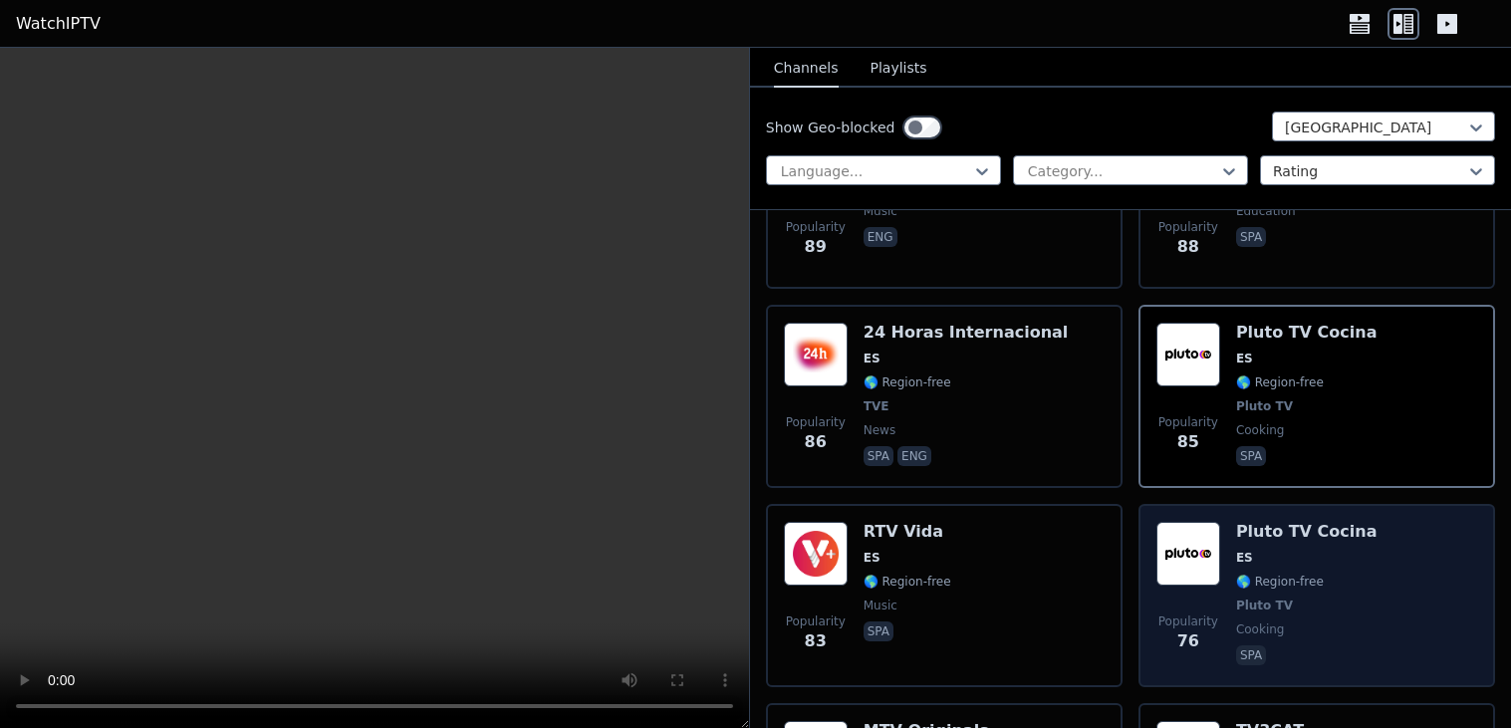
click at [1406, 522] on div "Popularity 76 Pluto TV Cocina ES 🌎 Region-free Pluto TV cooking spa" at bounding box center [1316, 595] width 321 height 147
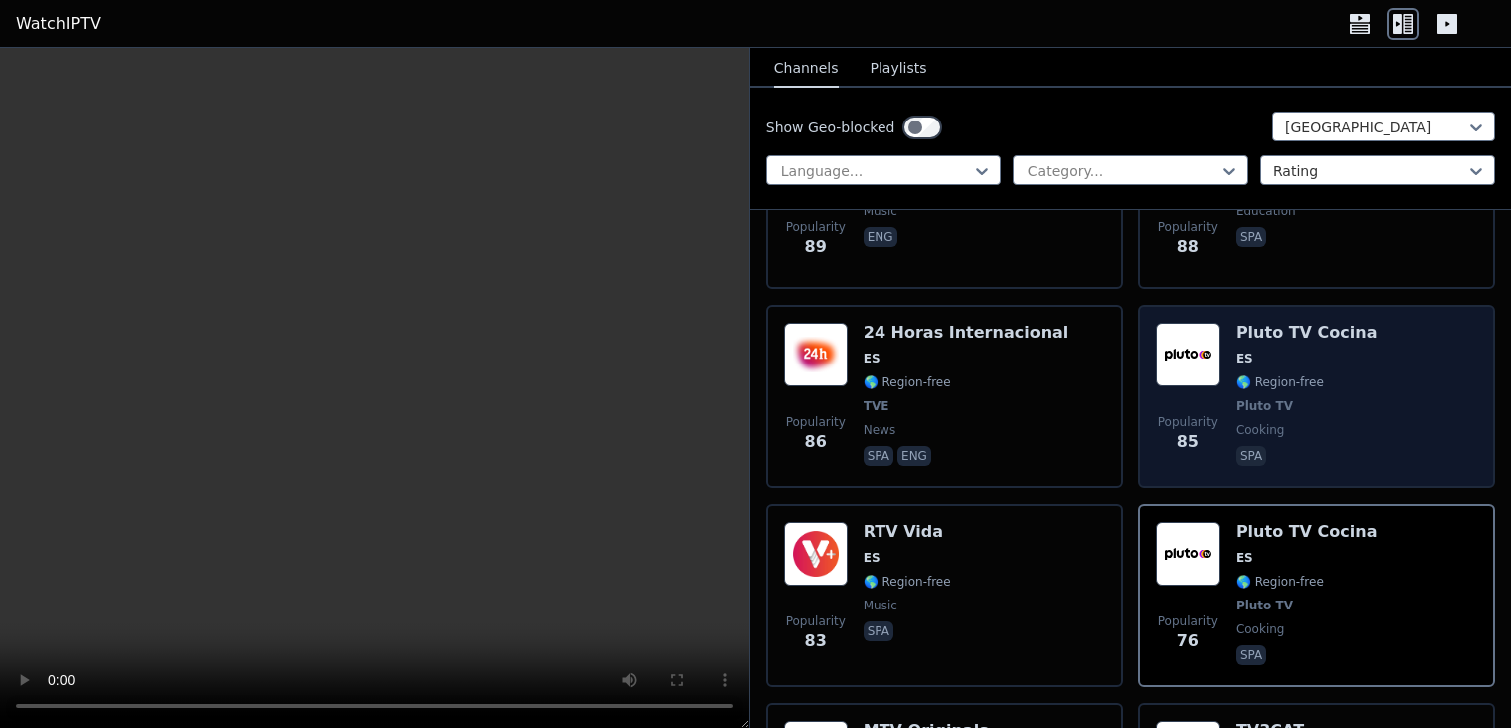
click at [1443, 361] on div "Popularity 85 Pluto TV Cocina ES 🌎 Region-free Pluto TV cooking spa" at bounding box center [1316, 396] width 321 height 147
click at [1452, 354] on div "Popularity 85 Pluto TV Cocina ES 🌎 Region-free Pluto TV cooking spa" at bounding box center [1316, 396] width 321 height 147
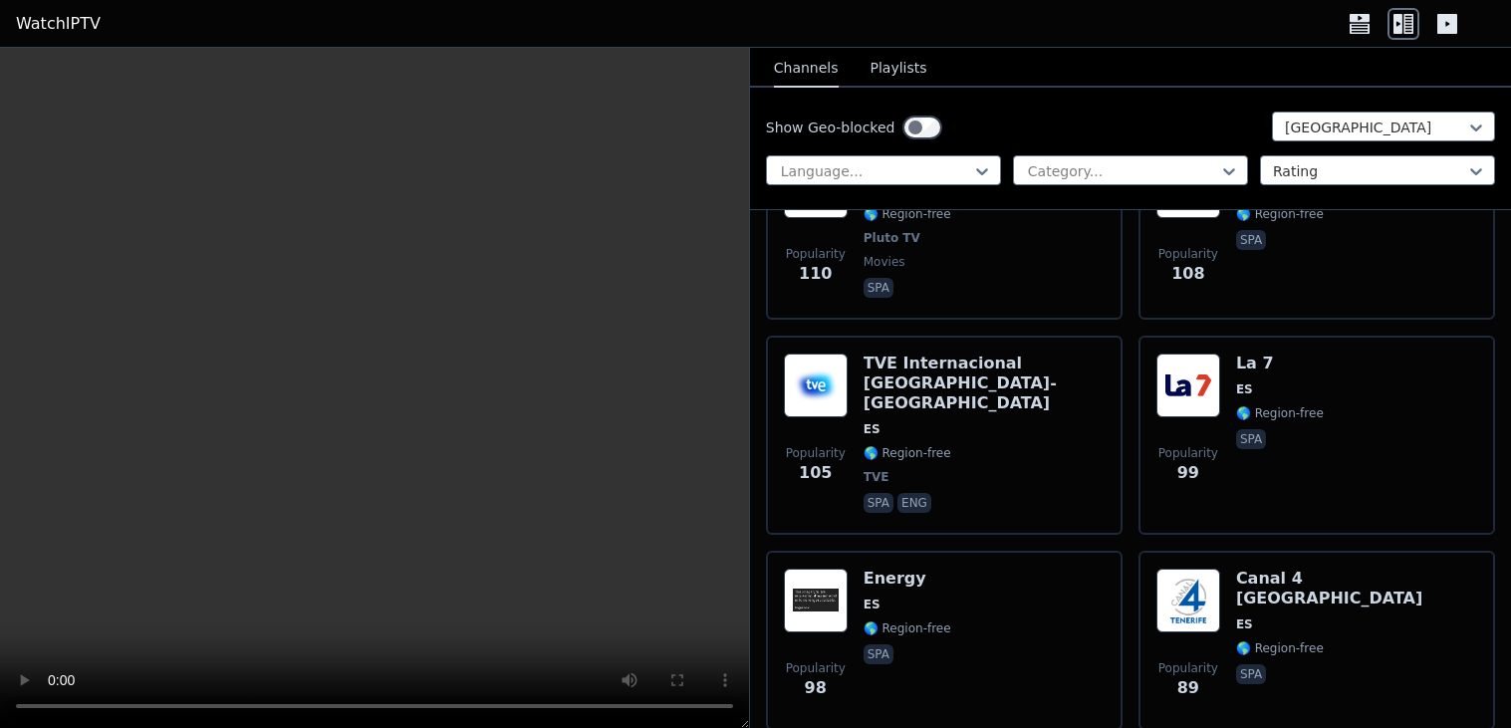
scroll to position [3105, 0]
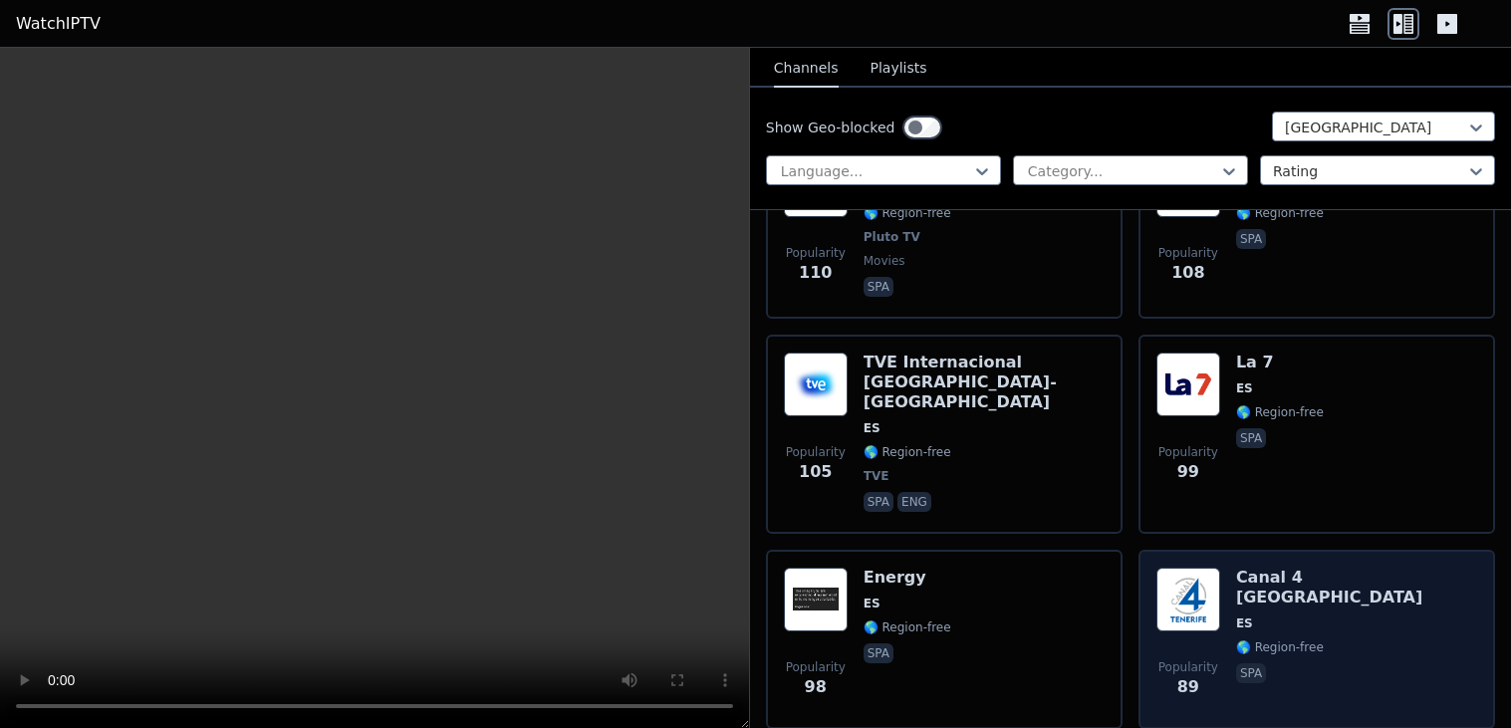
click at [1369, 568] on div "Popularity 89 Canal 4 [GEOGRAPHIC_DATA] ES 🌎 Region-free spa" at bounding box center [1316, 639] width 321 height 143
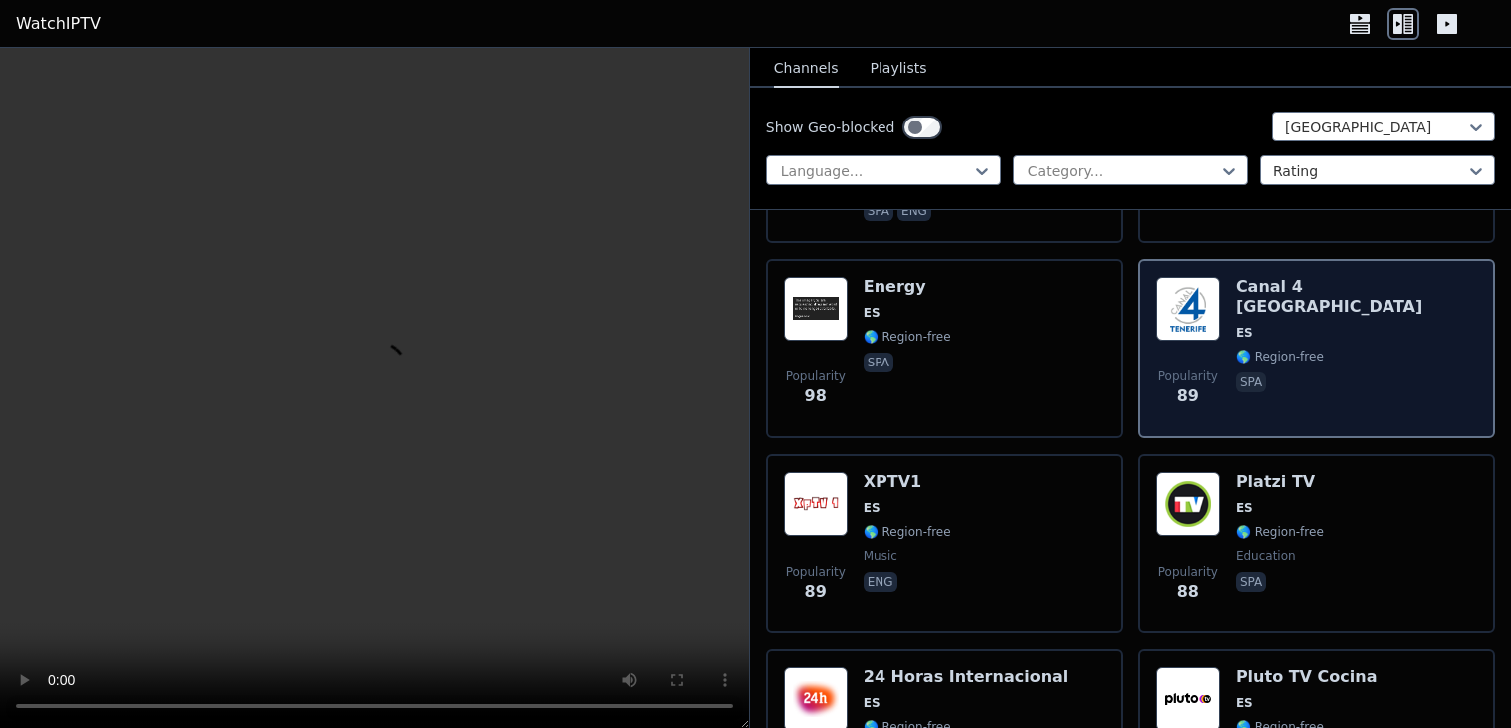
scroll to position [3403, 0]
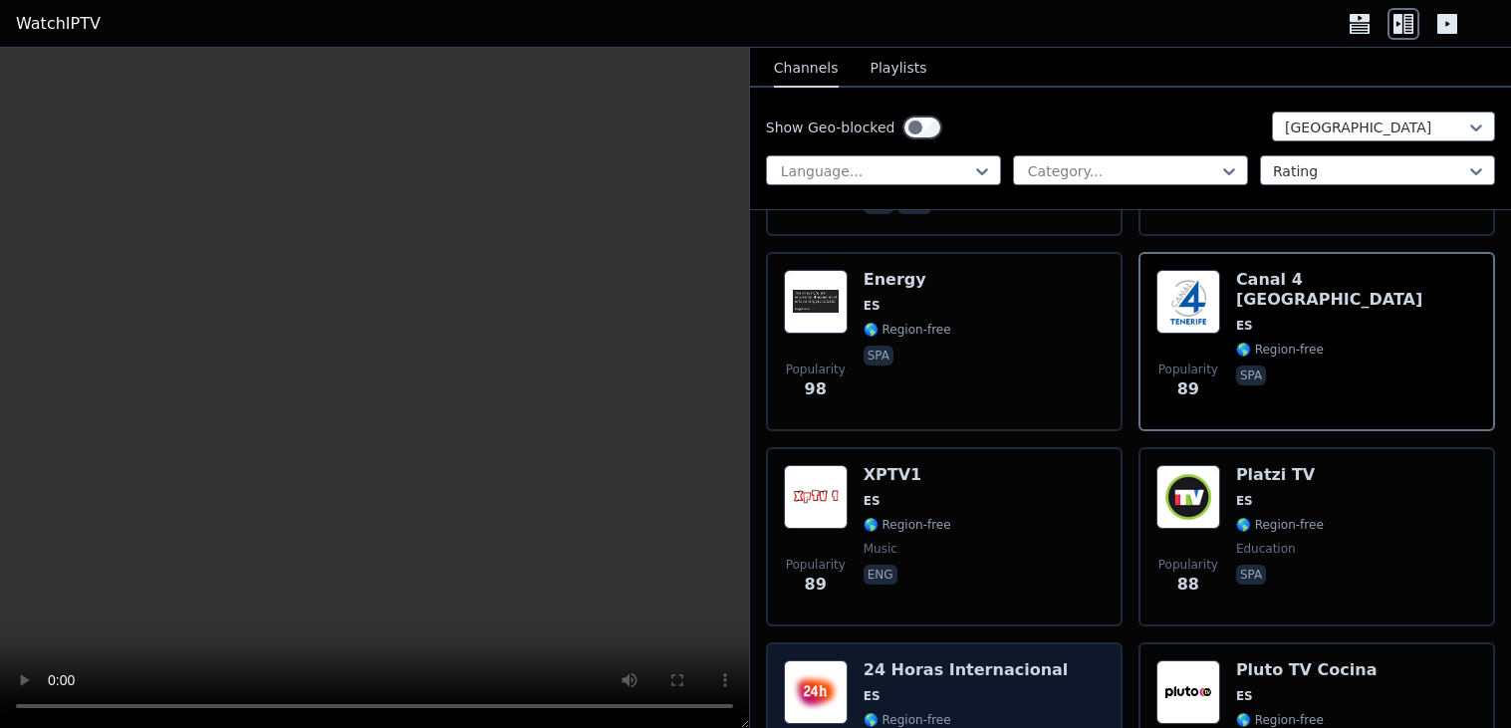
click at [1101, 660] on div "Popularity 86 24 Horas Internacional ES 🌎 Region-free TVE news spa eng" at bounding box center [944, 733] width 321 height 147
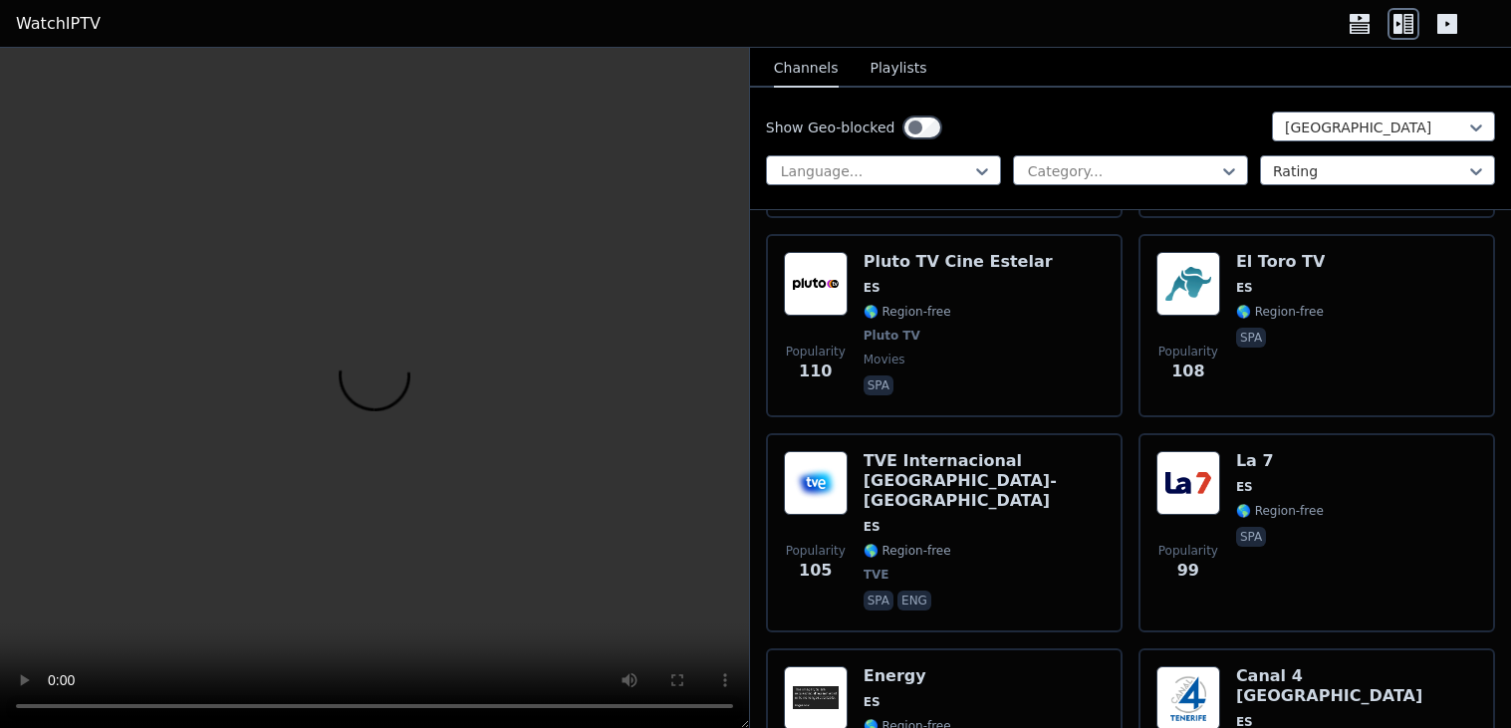
scroll to position [2999, 0]
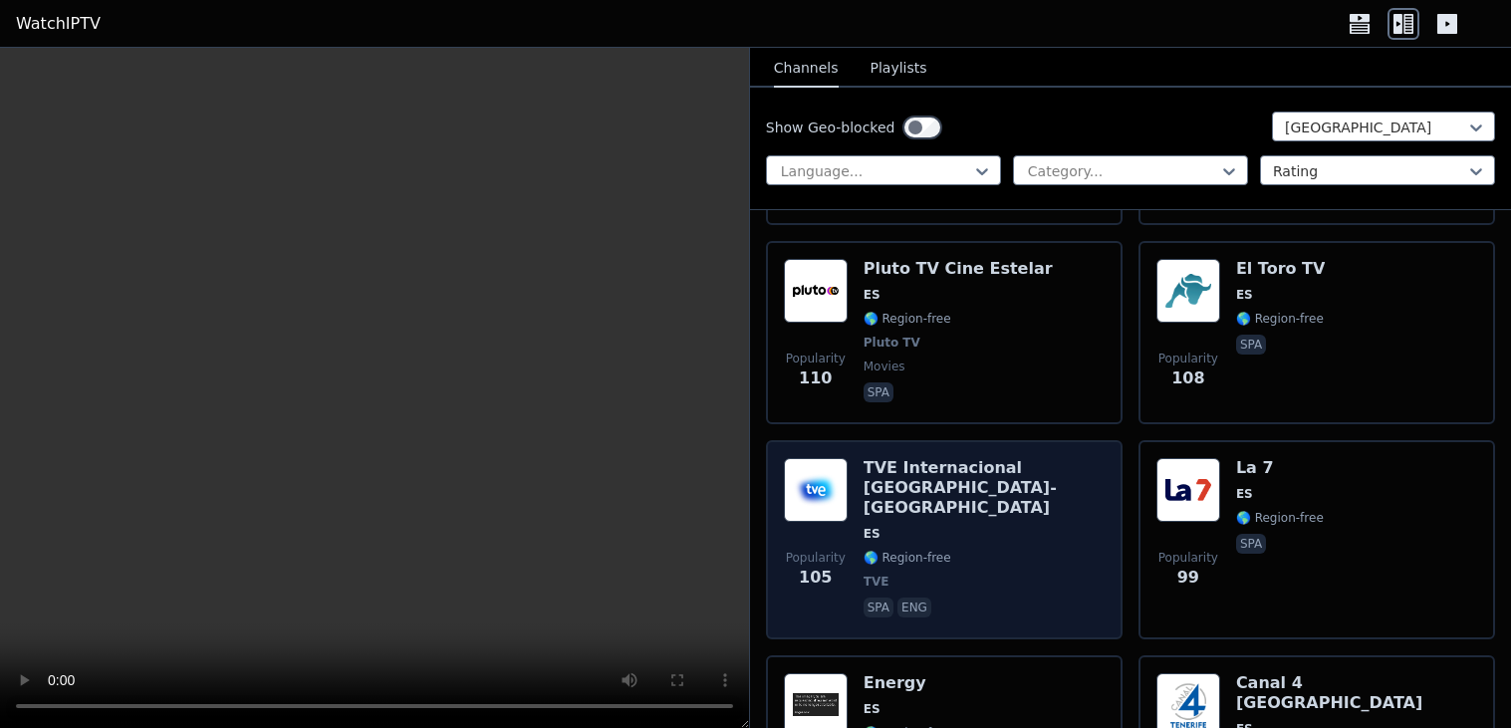
click at [1105, 519] on div "Popularity 105 TVE Internacional [GEOGRAPHIC_DATA]-[GEOGRAPHIC_DATA] ES 🌎 Regio…" at bounding box center [944, 539] width 356 height 199
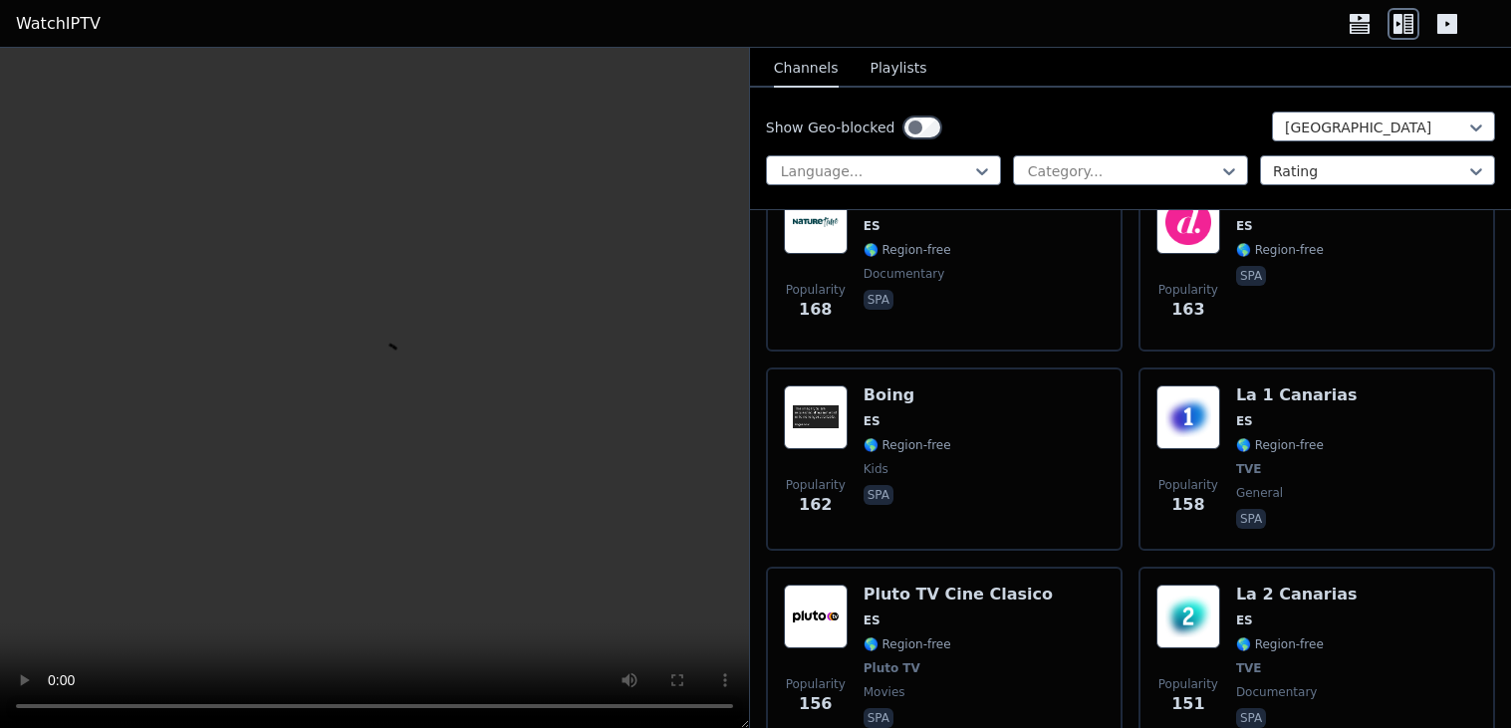
scroll to position [2104, 0]
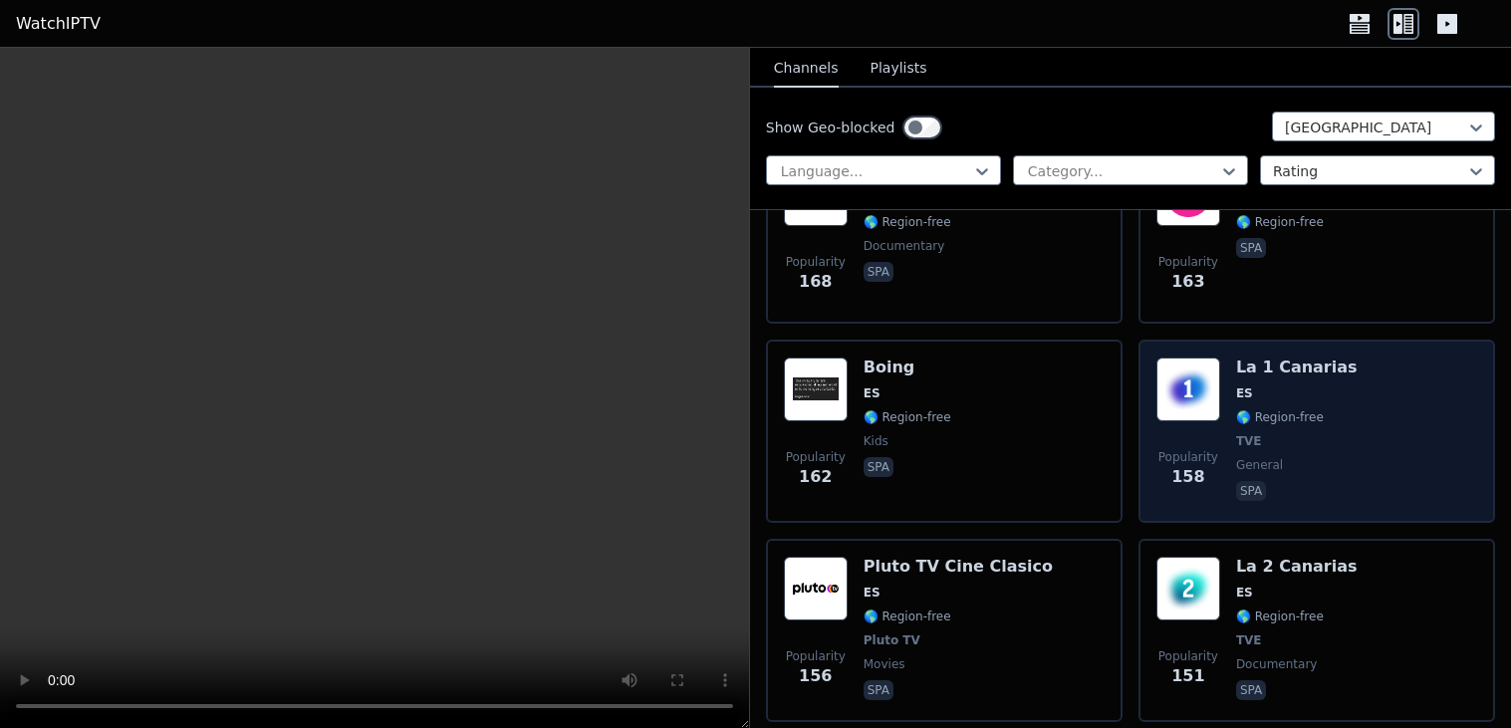
click at [1415, 392] on div "Popularity 158 La 1 Canarias ES 🌎 Region-free TVE general spa" at bounding box center [1316, 430] width 321 height 147
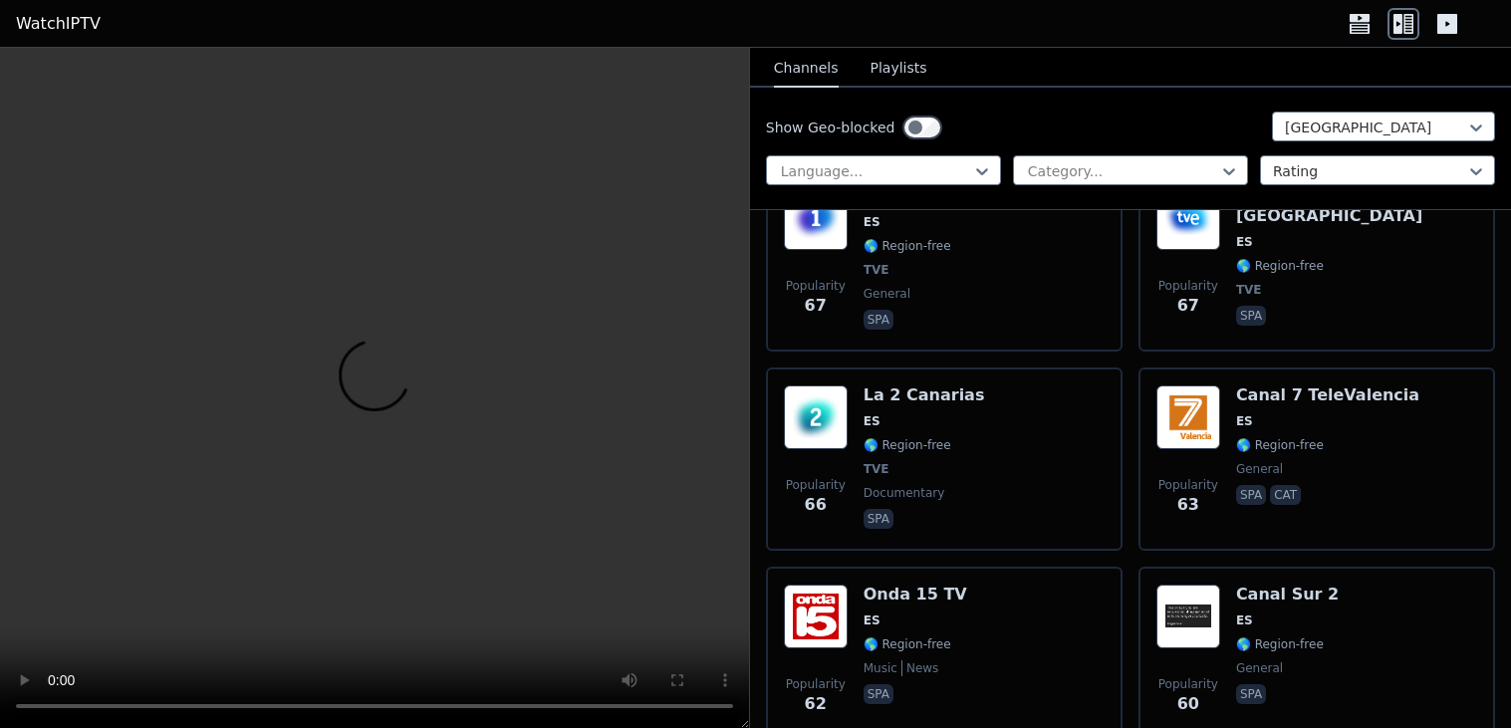
scroll to position [5059, 0]
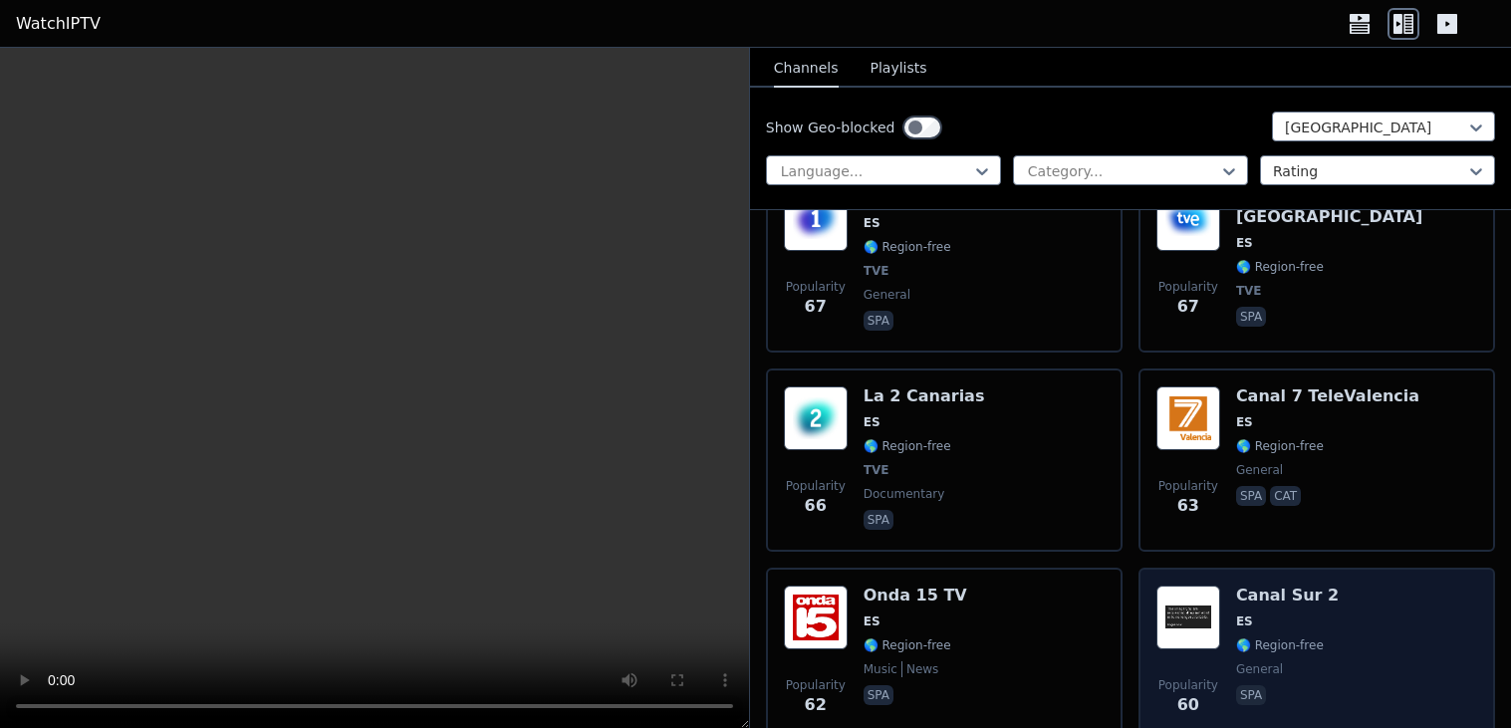
click at [1372, 586] on div "Popularity 60 Canal Sur 2 ES 🌎 Region-free general spa" at bounding box center [1316, 657] width 321 height 143
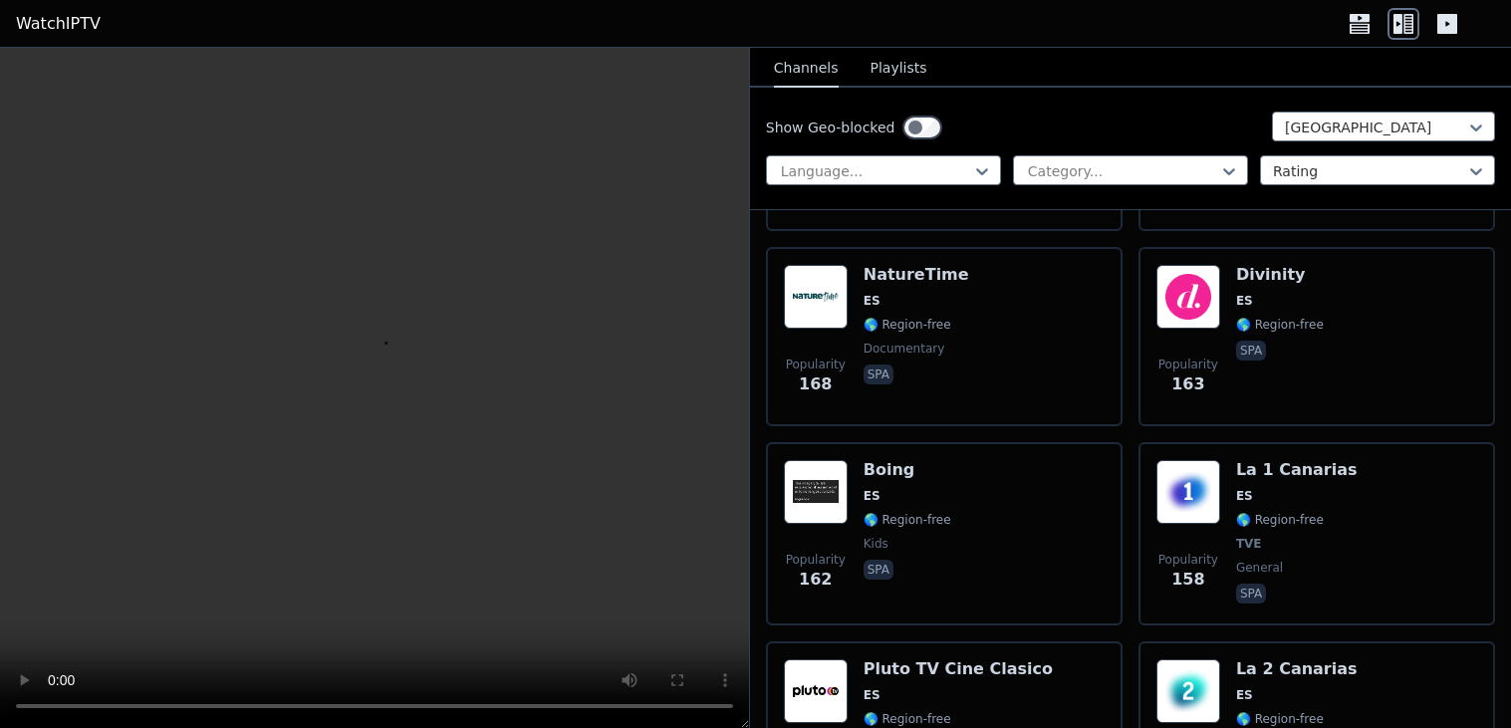
scroll to position [1982, 0]
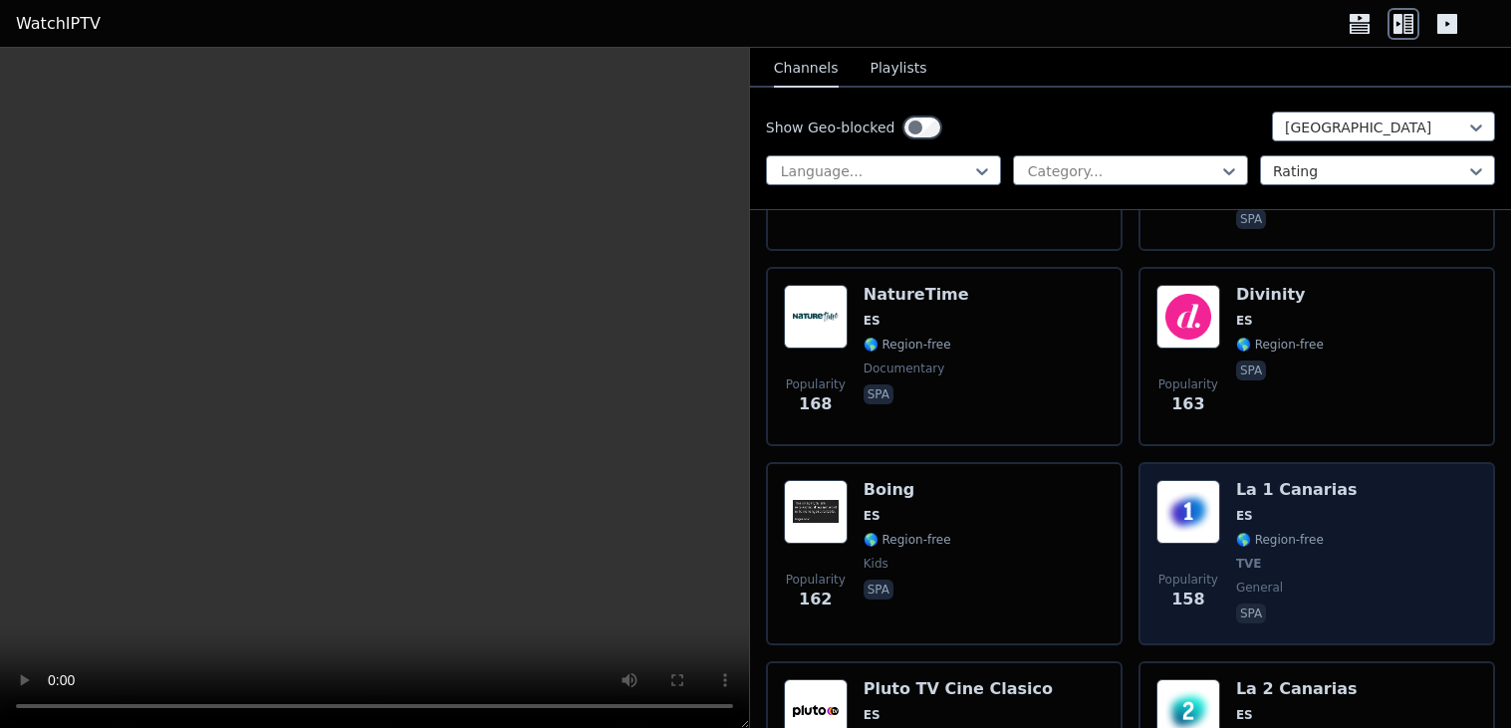
click at [1438, 484] on div "Popularity 158 La 1 Canarias ES 🌎 Region-free TVE general spa" at bounding box center [1316, 553] width 321 height 147
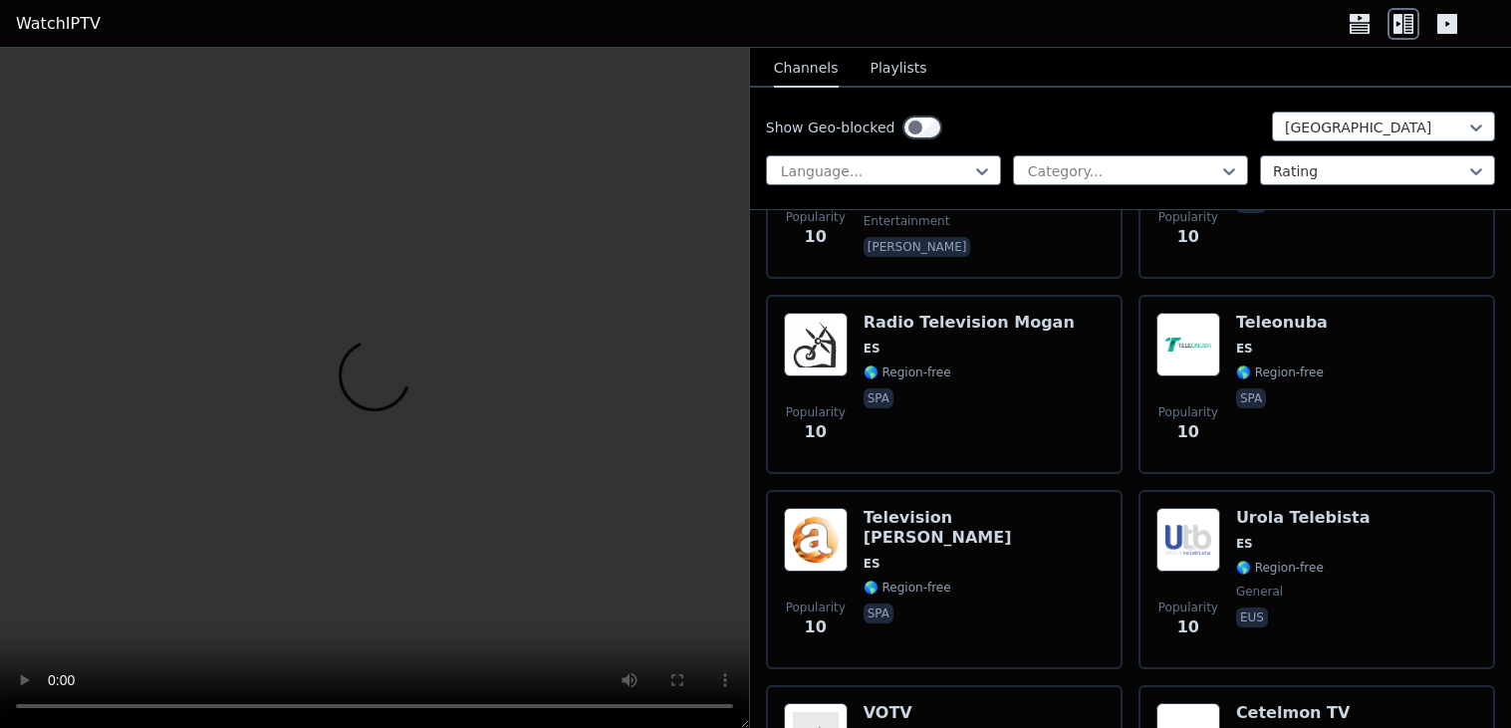
scroll to position [19120, 0]
